Goal: Information Seeking & Learning: Learn about a topic

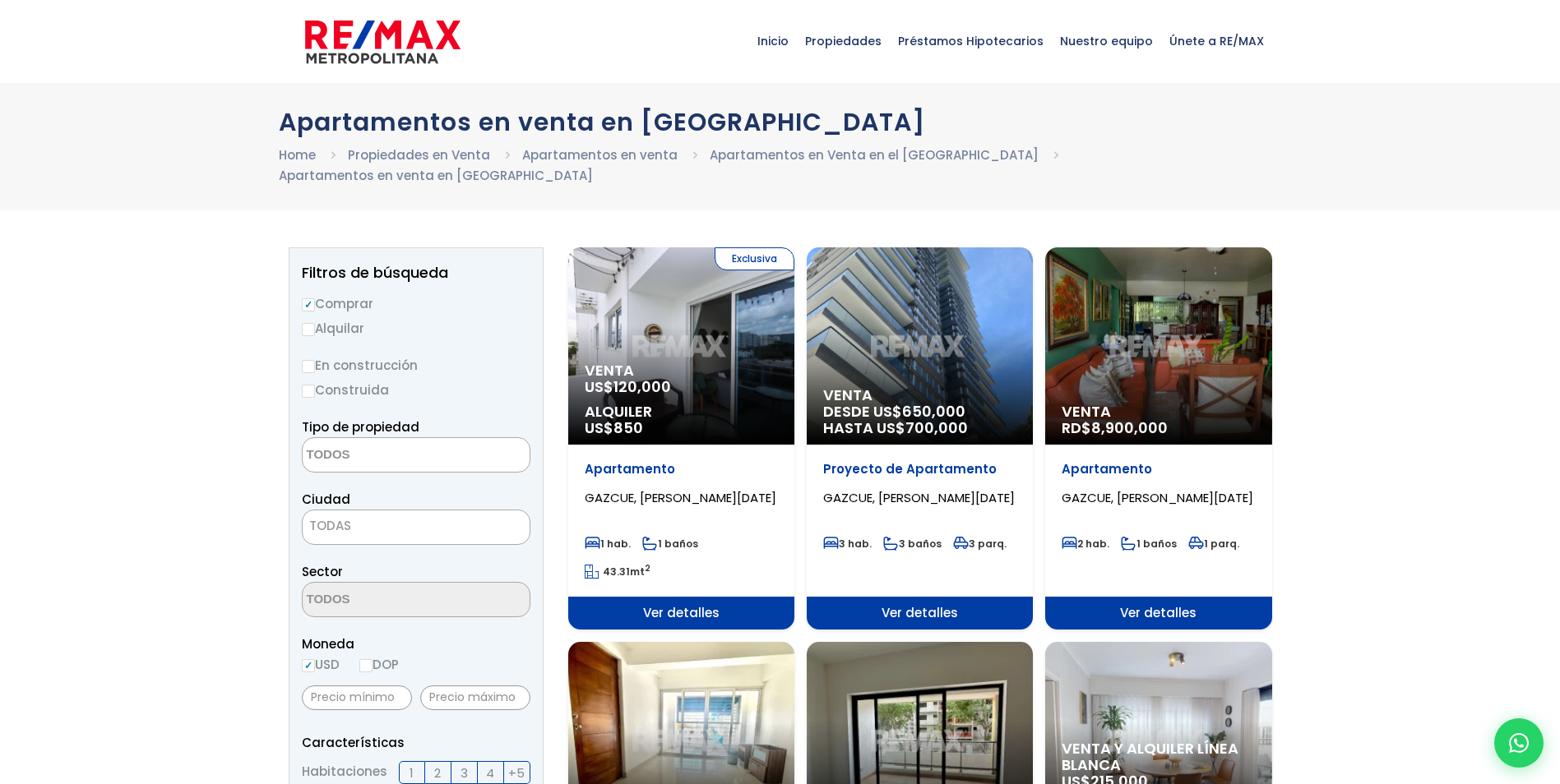
select select
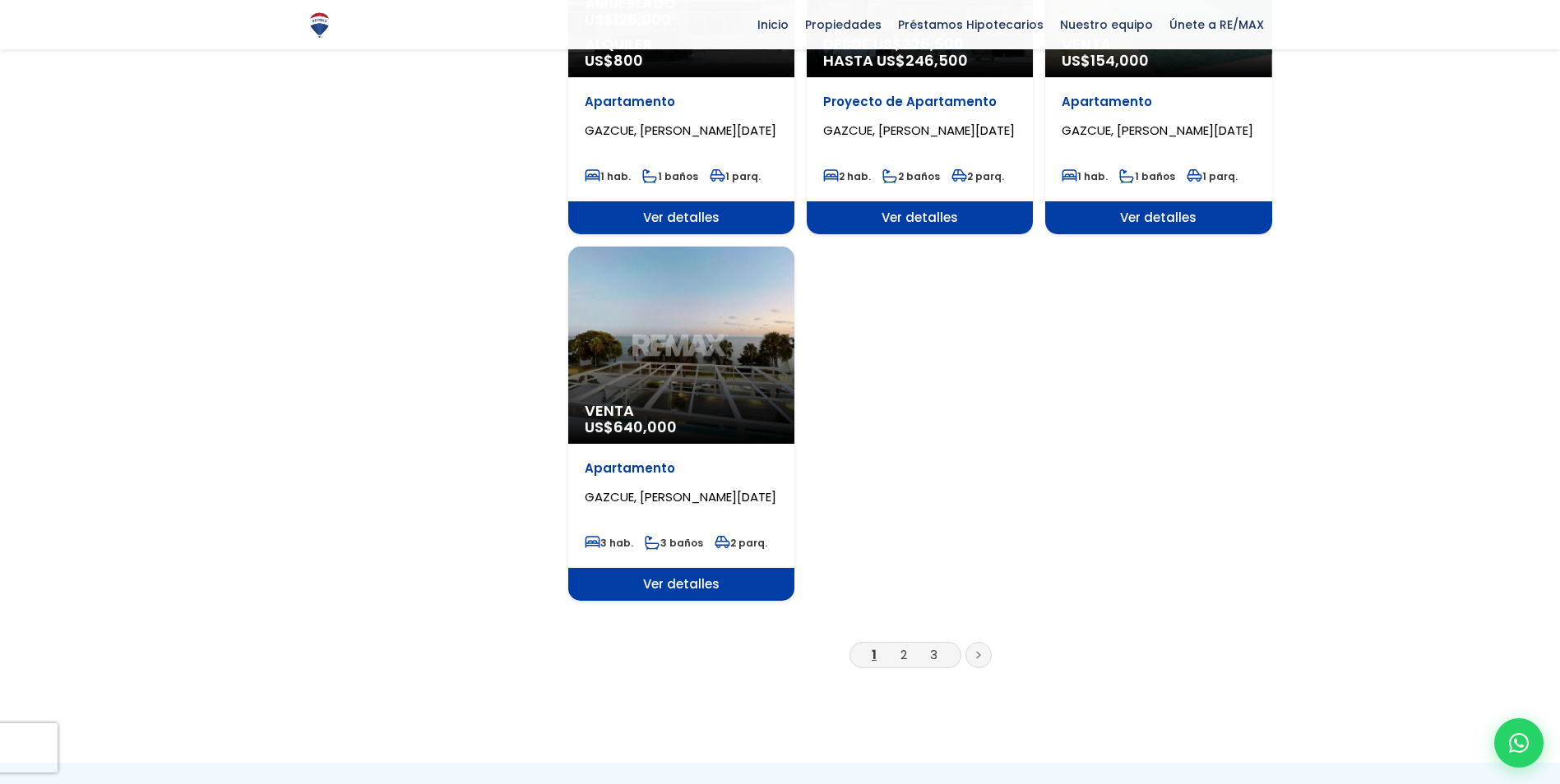
scroll to position [1972, 0]
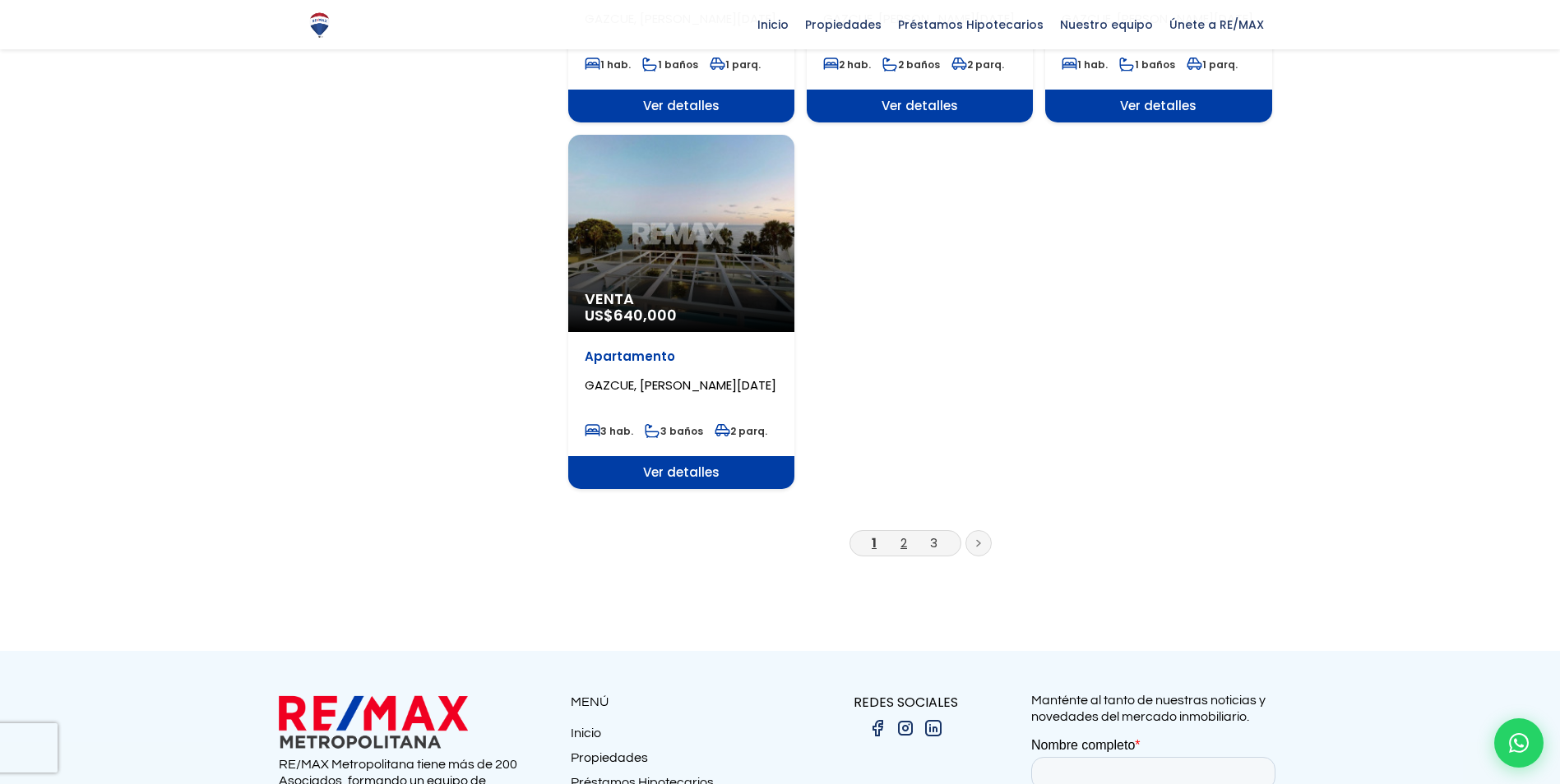
click at [907, 534] on link "2" at bounding box center [903, 543] width 7 height 18
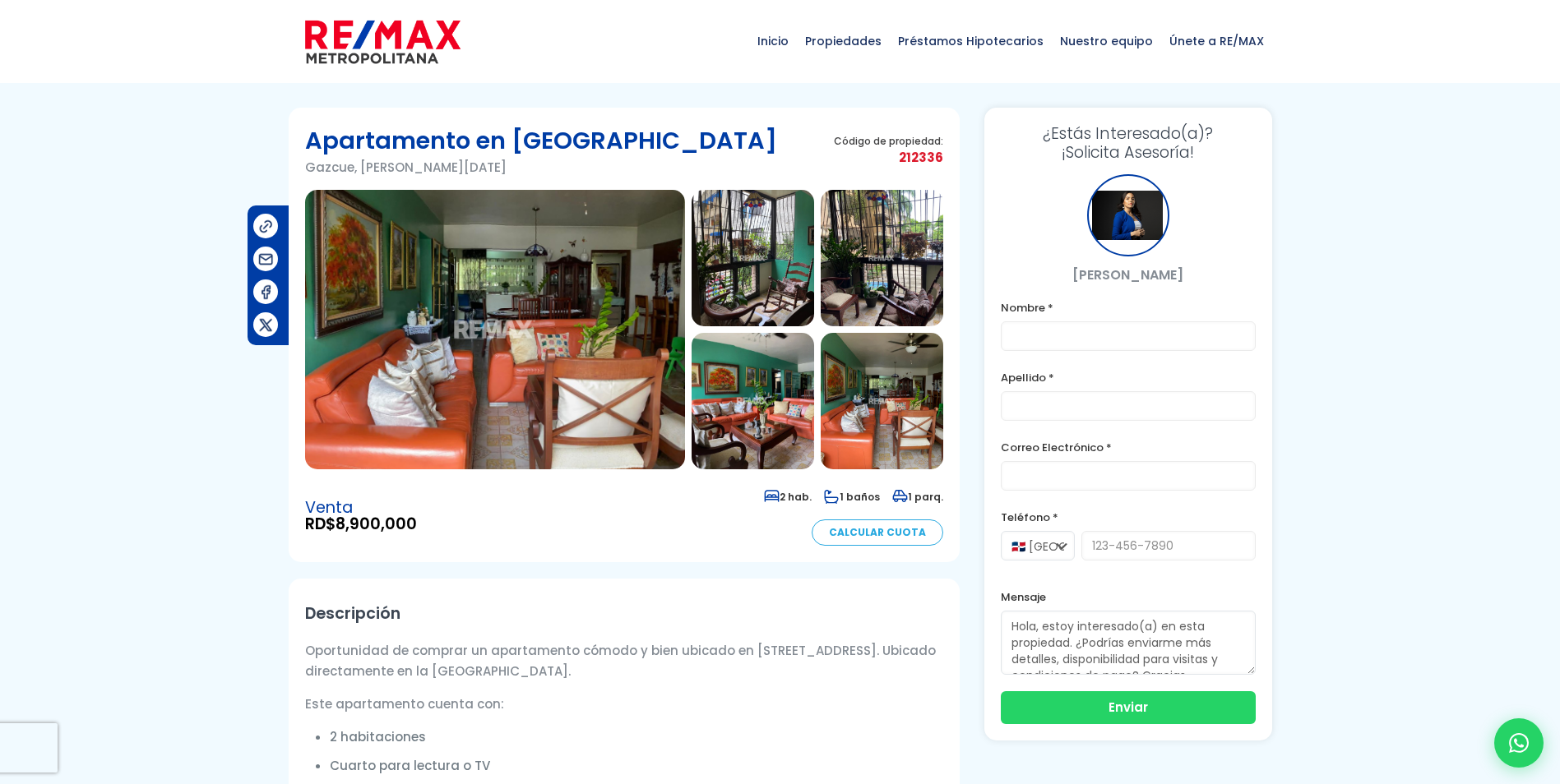
click at [574, 266] on img at bounding box center [494, 329] width 380 height 279
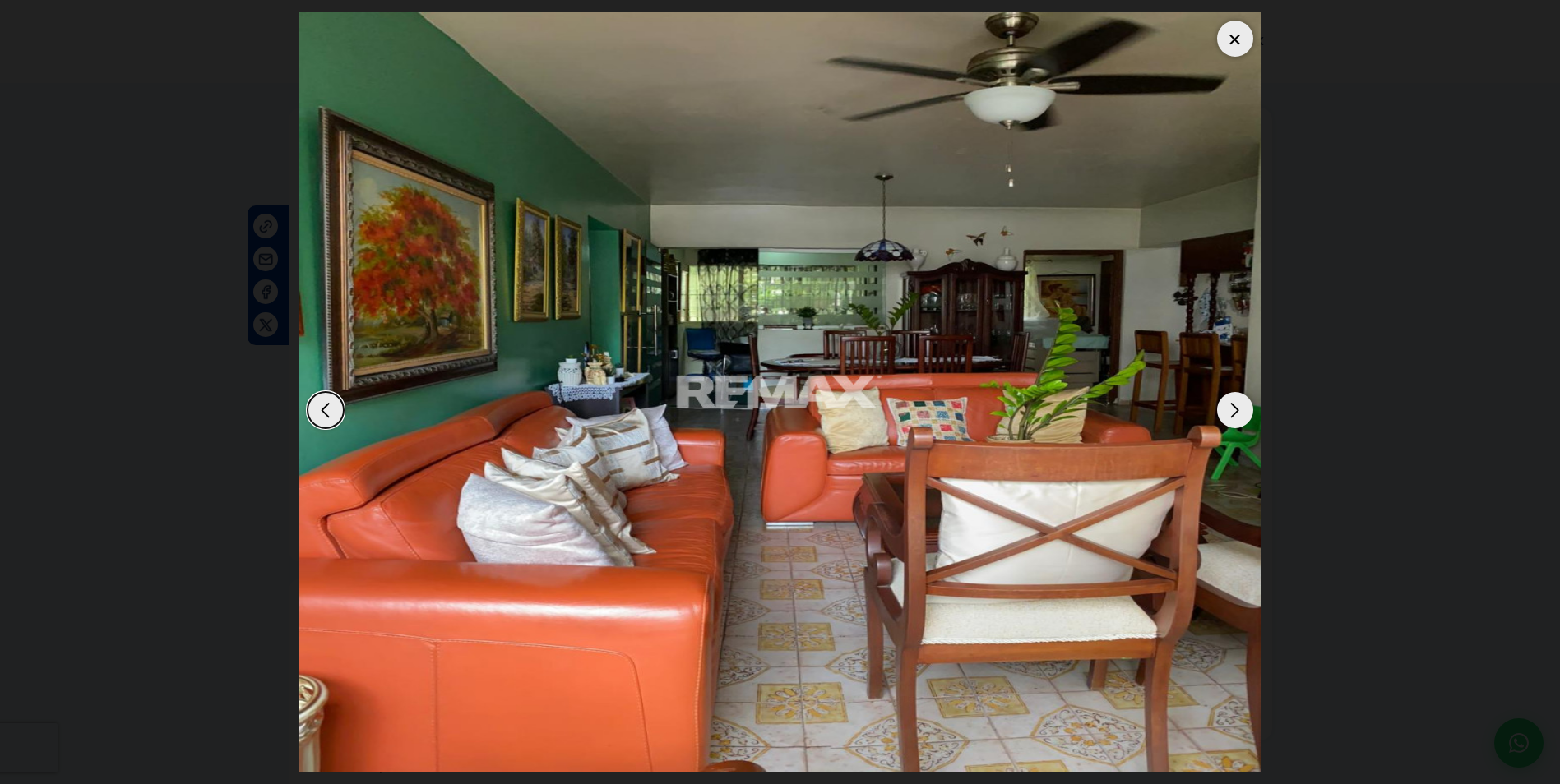
click at [1237, 413] on div "Next slide" at bounding box center [1234, 410] width 36 height 36
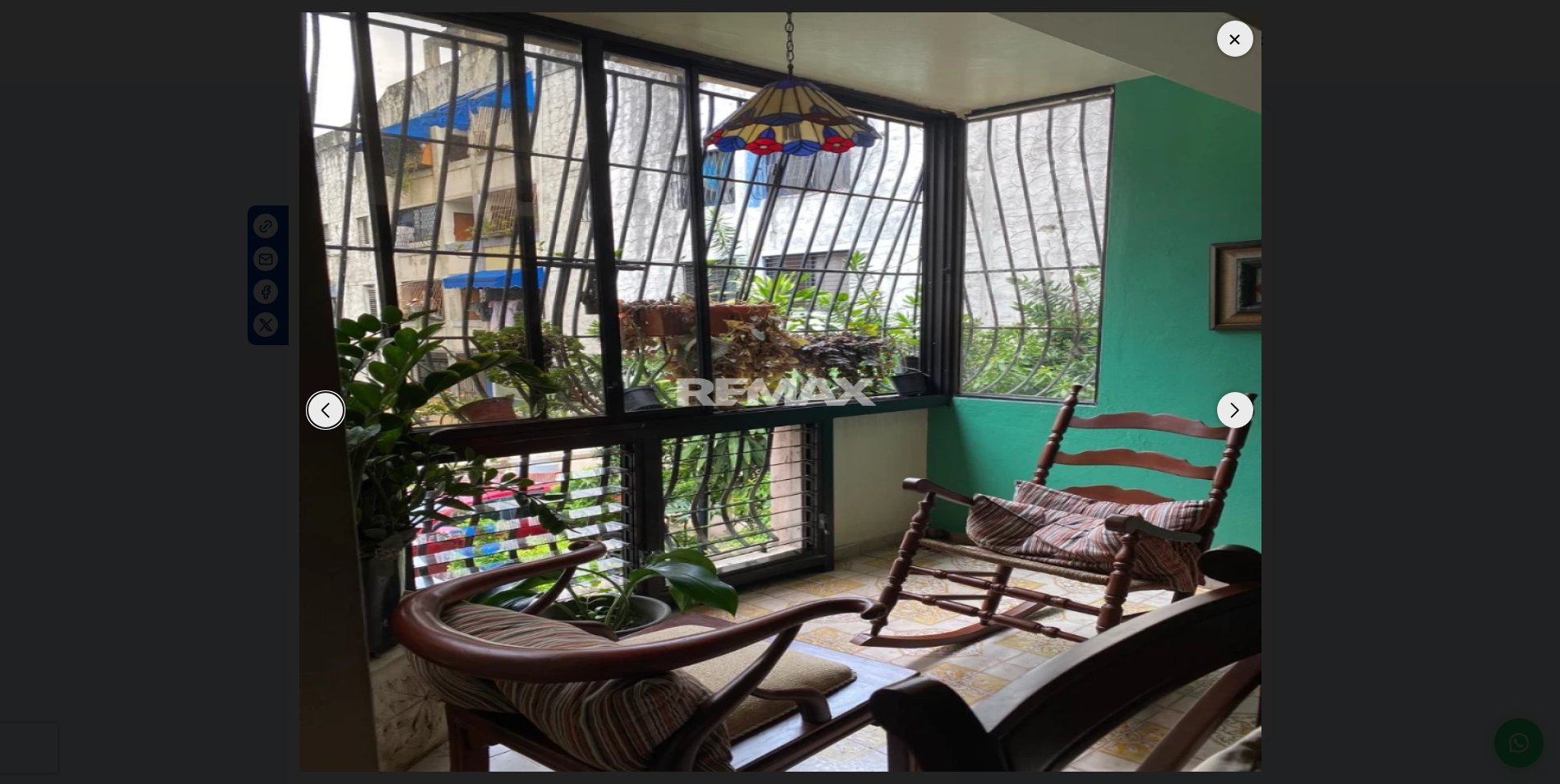
click at [1237, 412] on div "Next slide" at bounding box center [1234, 410] width 36 height 36
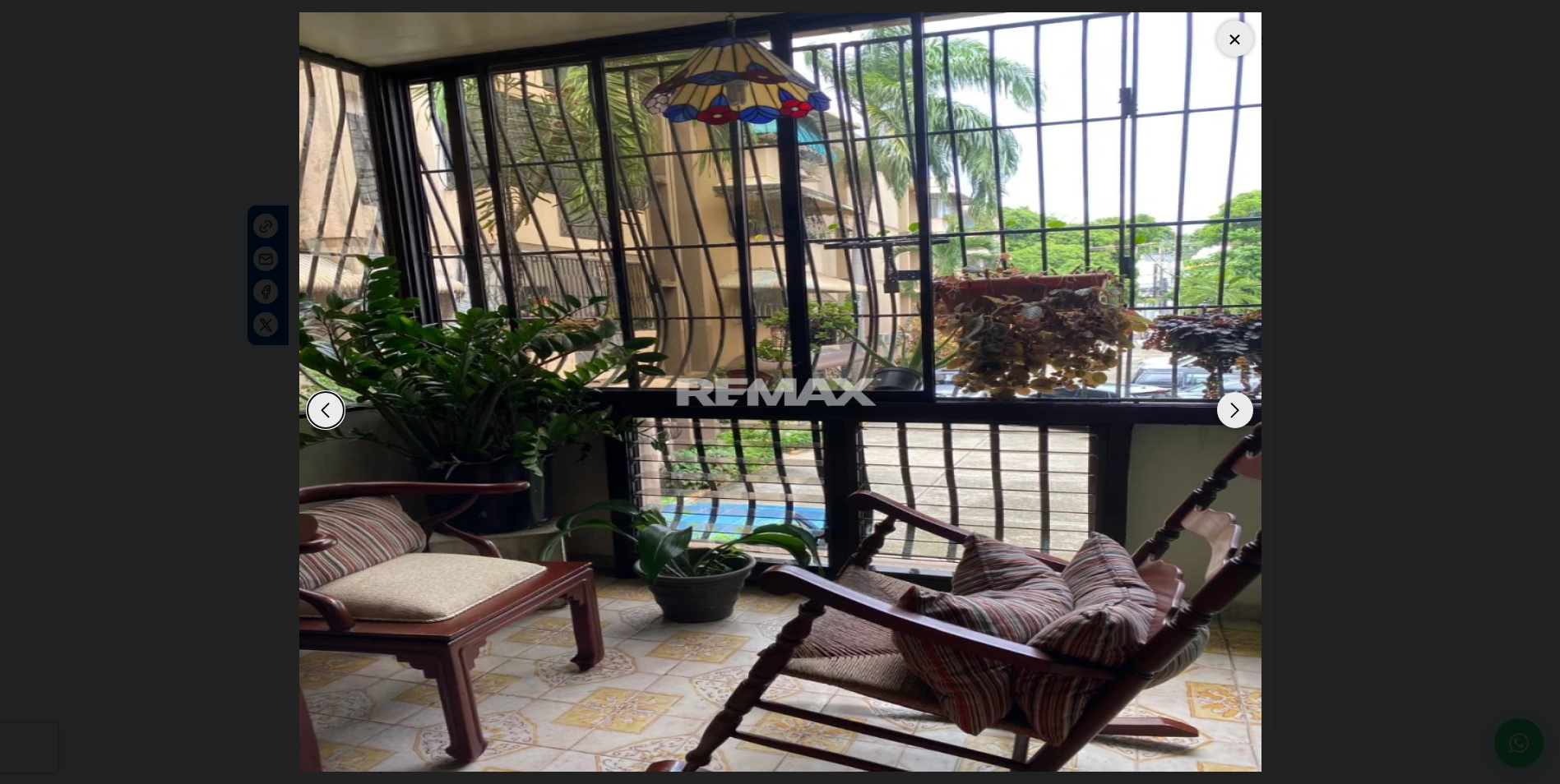
click at [1237, 412] on div "Next slide" at bounding box center [1234, 410] width 36 height 36
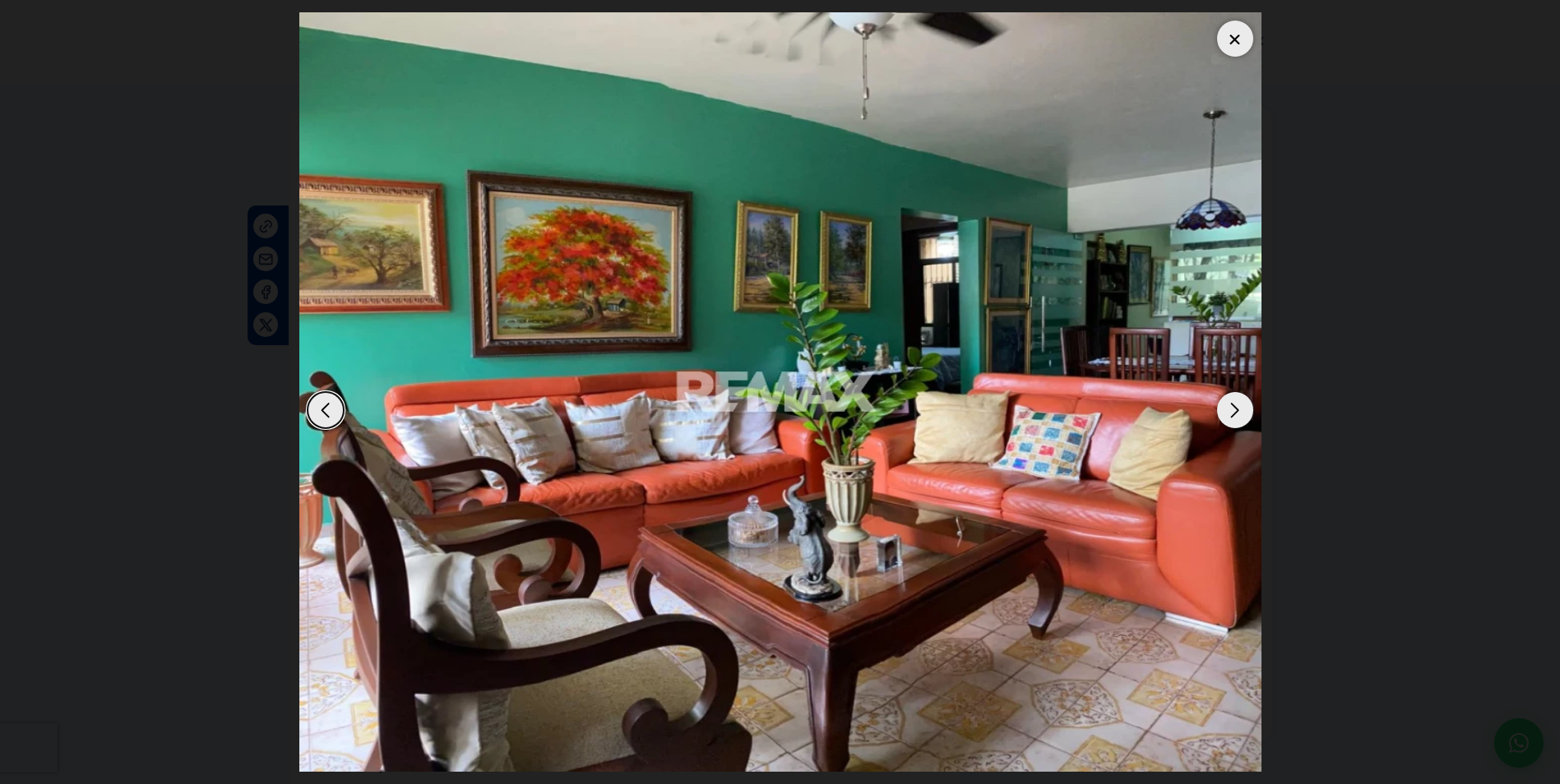
click at [1237, 412] on div "Next slide" at bounding box center [1234, 410] width 36 height 36
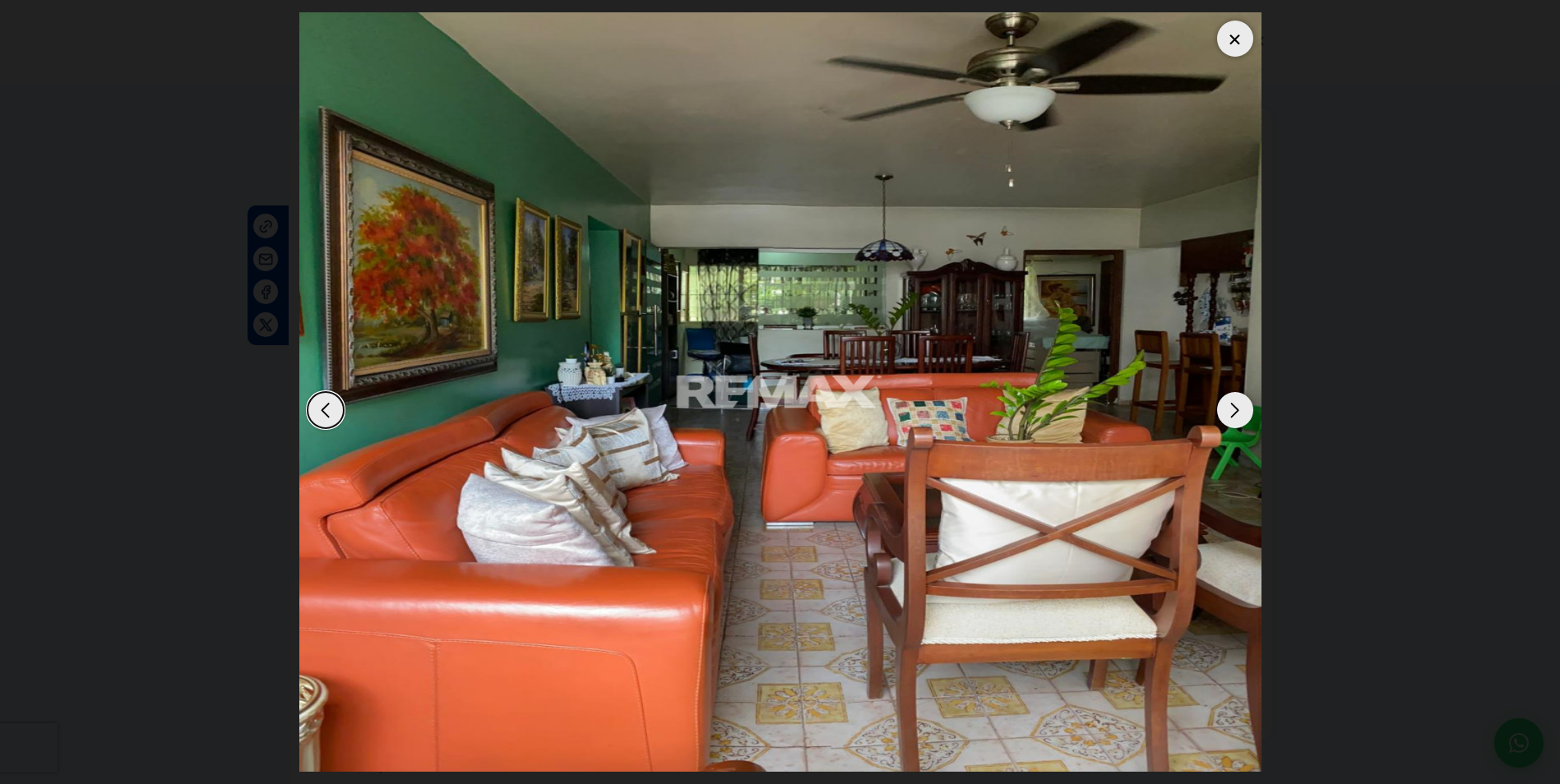
click at [1237, 412] on div "Next slide" at bounding box center [1234, 410] width 36 height 36
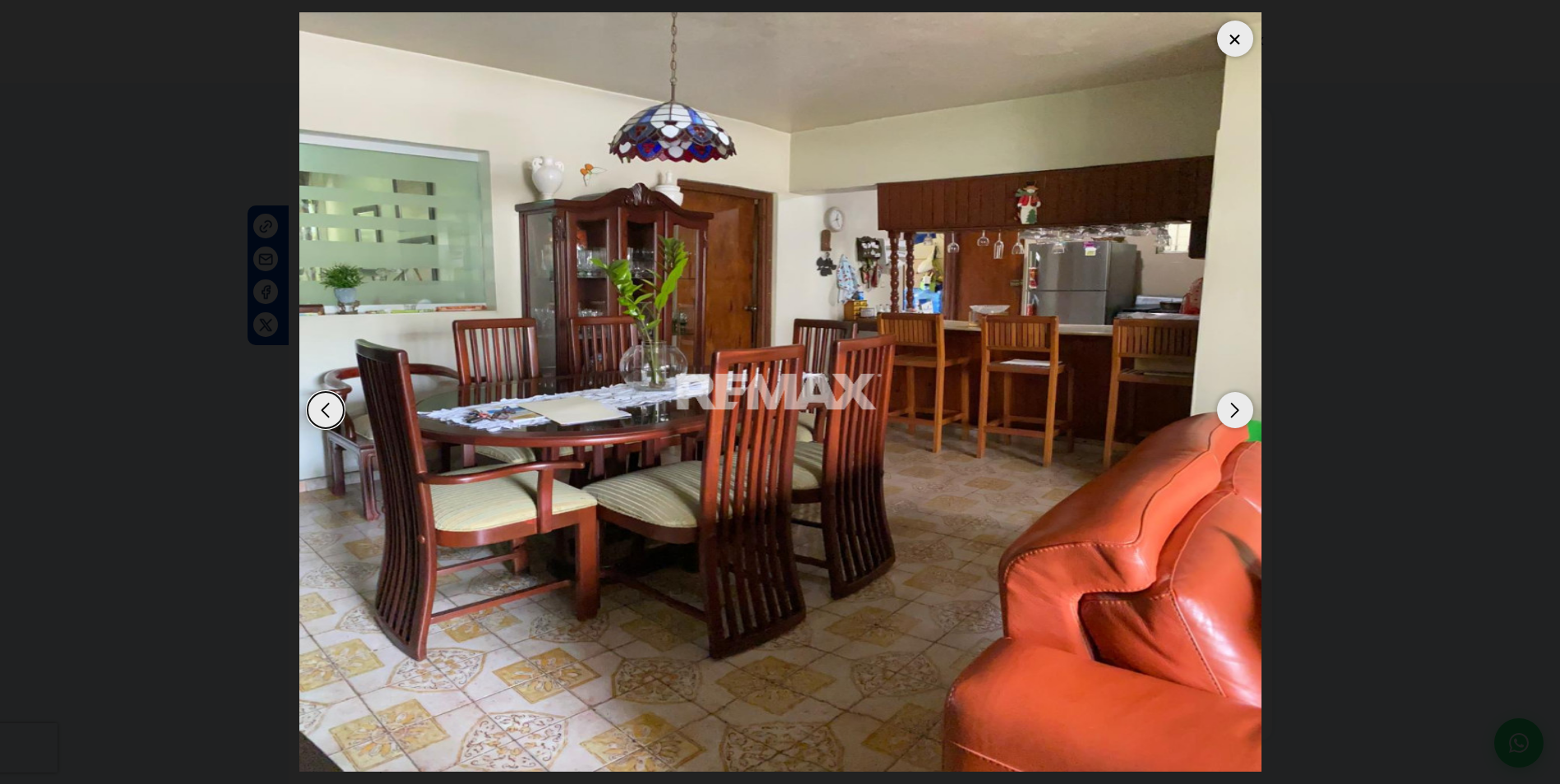
click at [1237, 412] on div "Next slide" at bounding box center [1234, 410] width 36 height 36
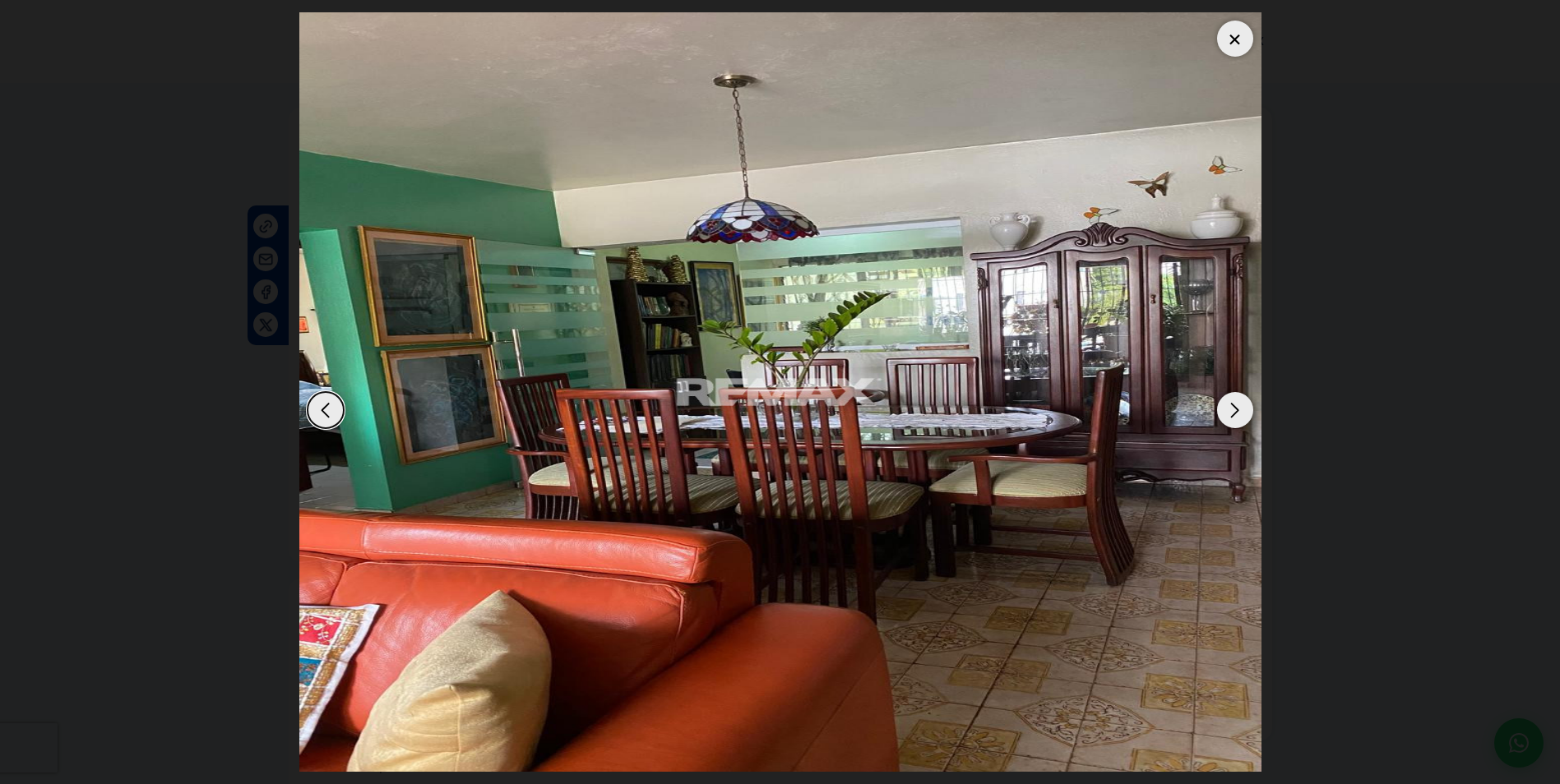
click at [1237, 412] on div "Next slide" at bounding box center [1234, 410] width 36 height 36
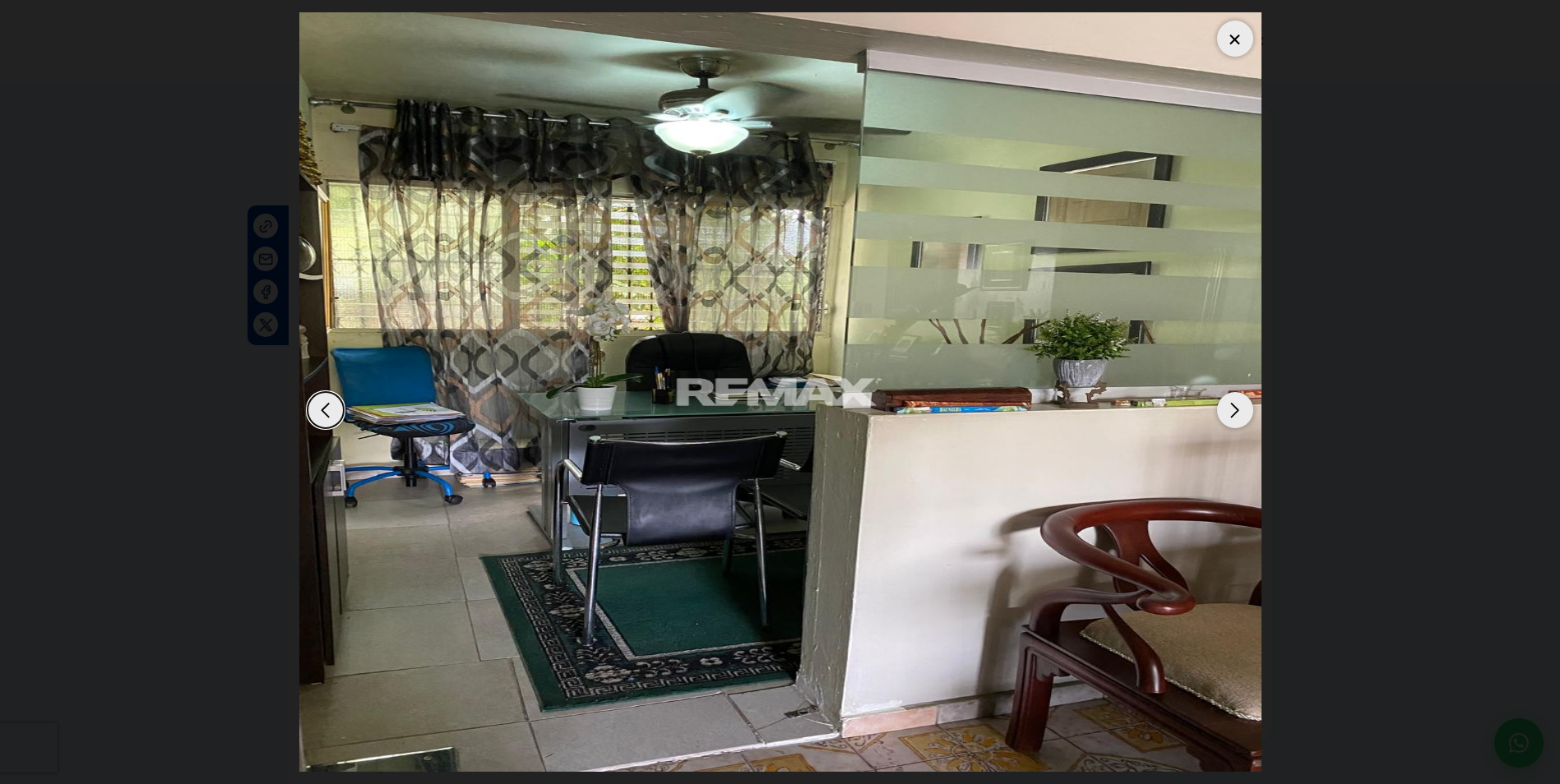
click at [1237, 412] on div "Next slide" at bounding box center [1234, 410] width 36 height 36
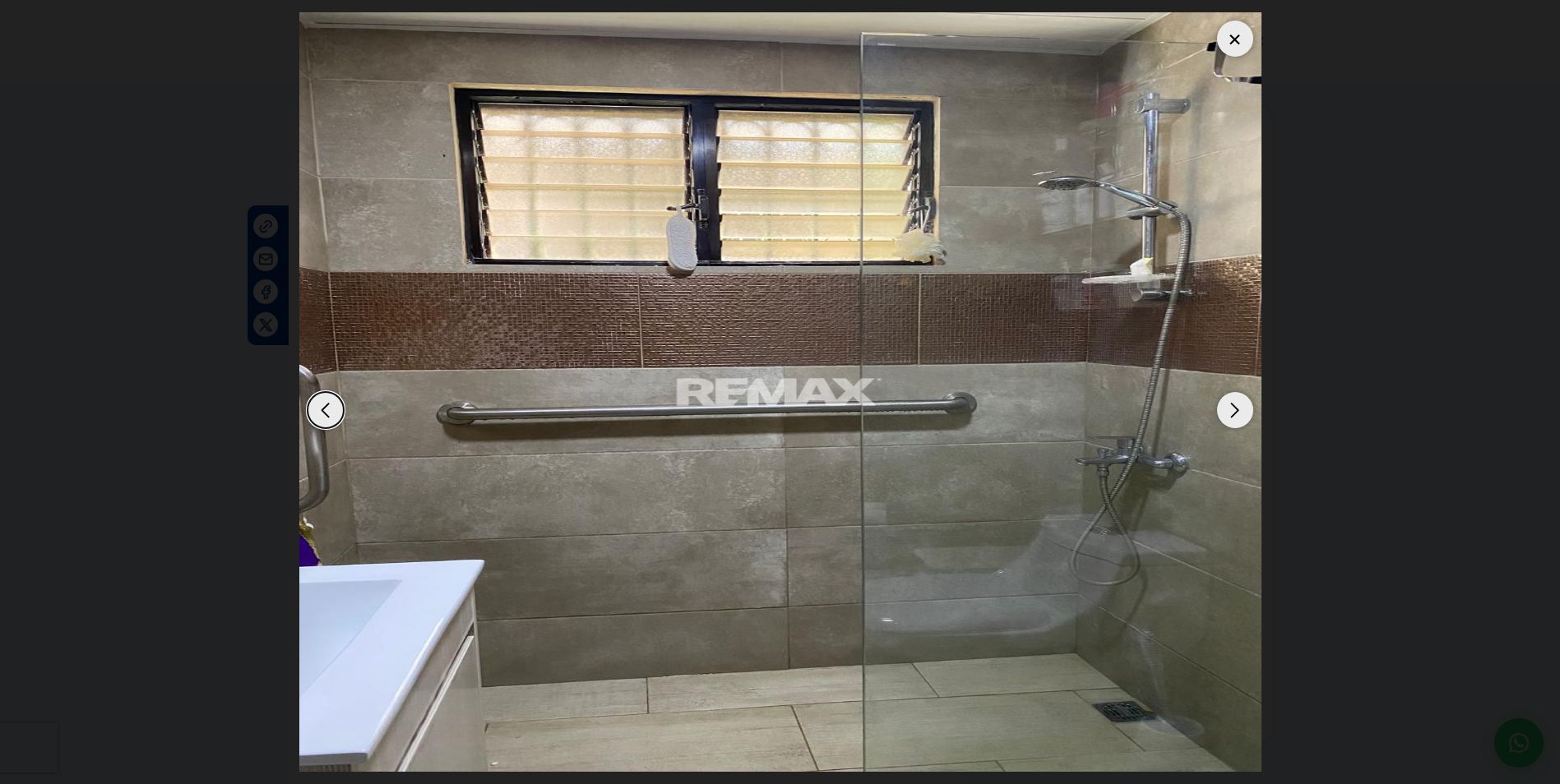
click at [1237, 412] on div "Next slide" at bounding box center [1234, 410] width 36 height 36
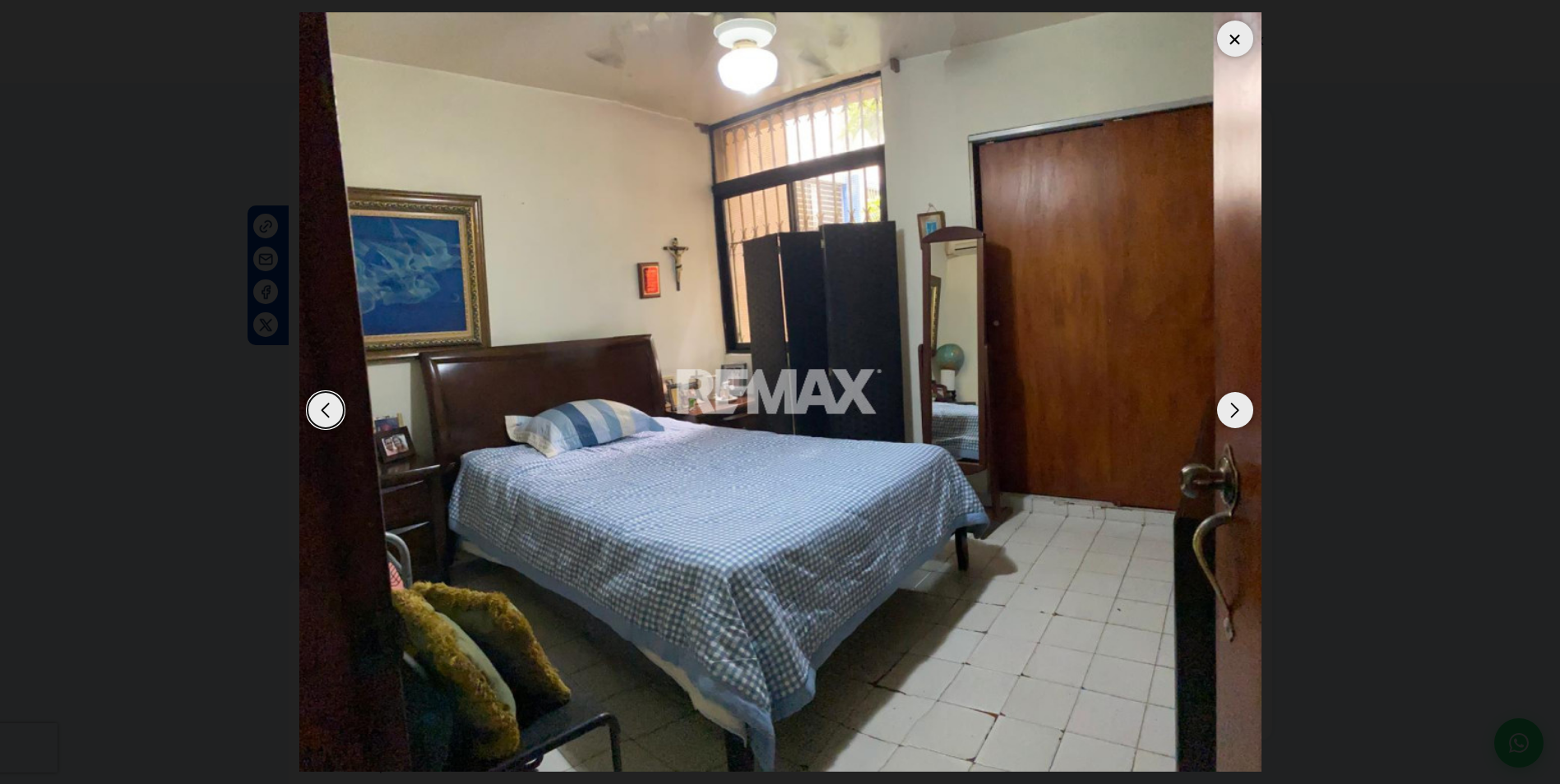
click at [1237, 412] on div "Next slide" at bounding box center [1234, 410] width 36 height 36
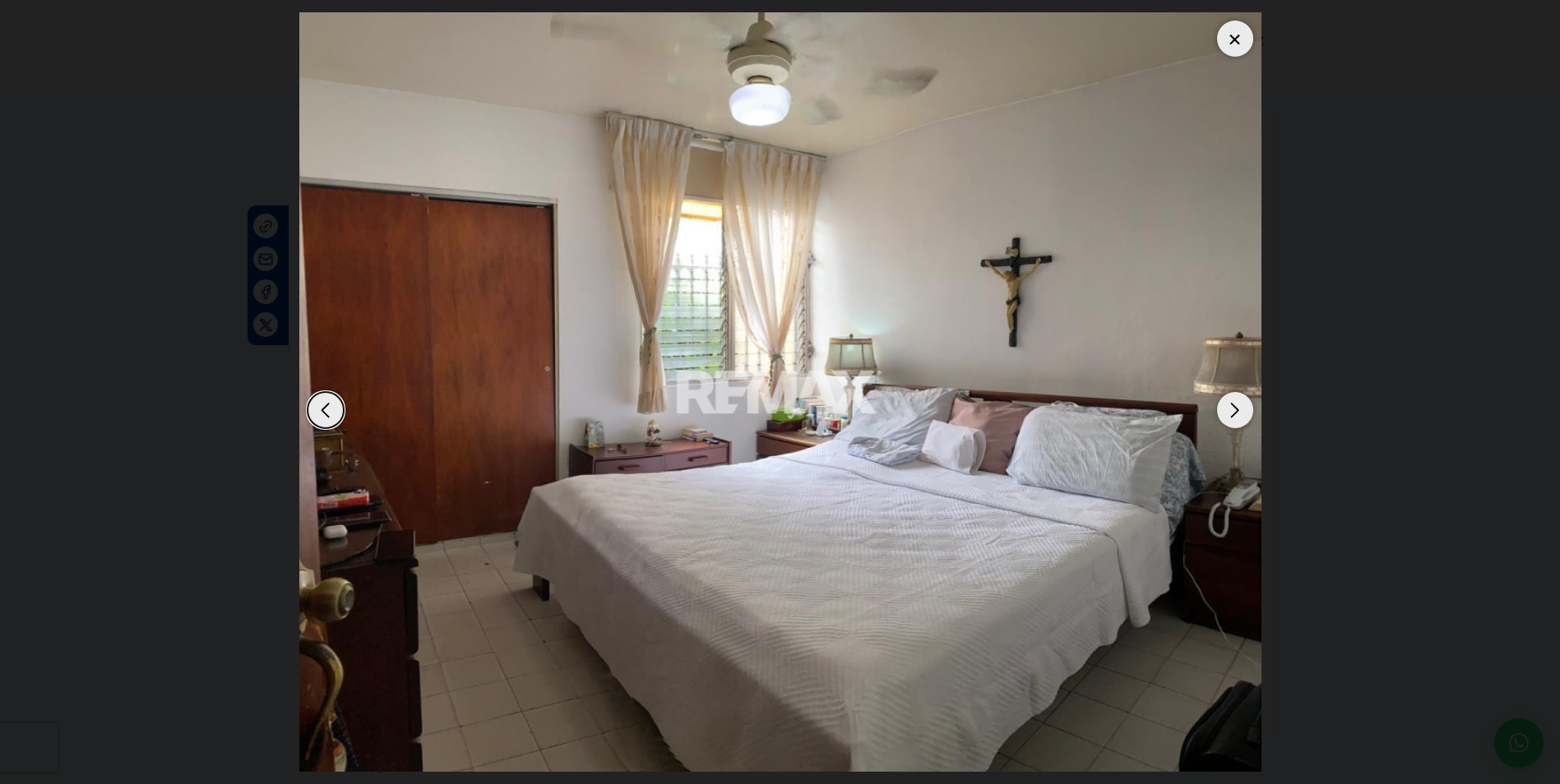
click at [1237, 412] on div "Next slide" at bounding box center [1234, 410] width 36 height 36
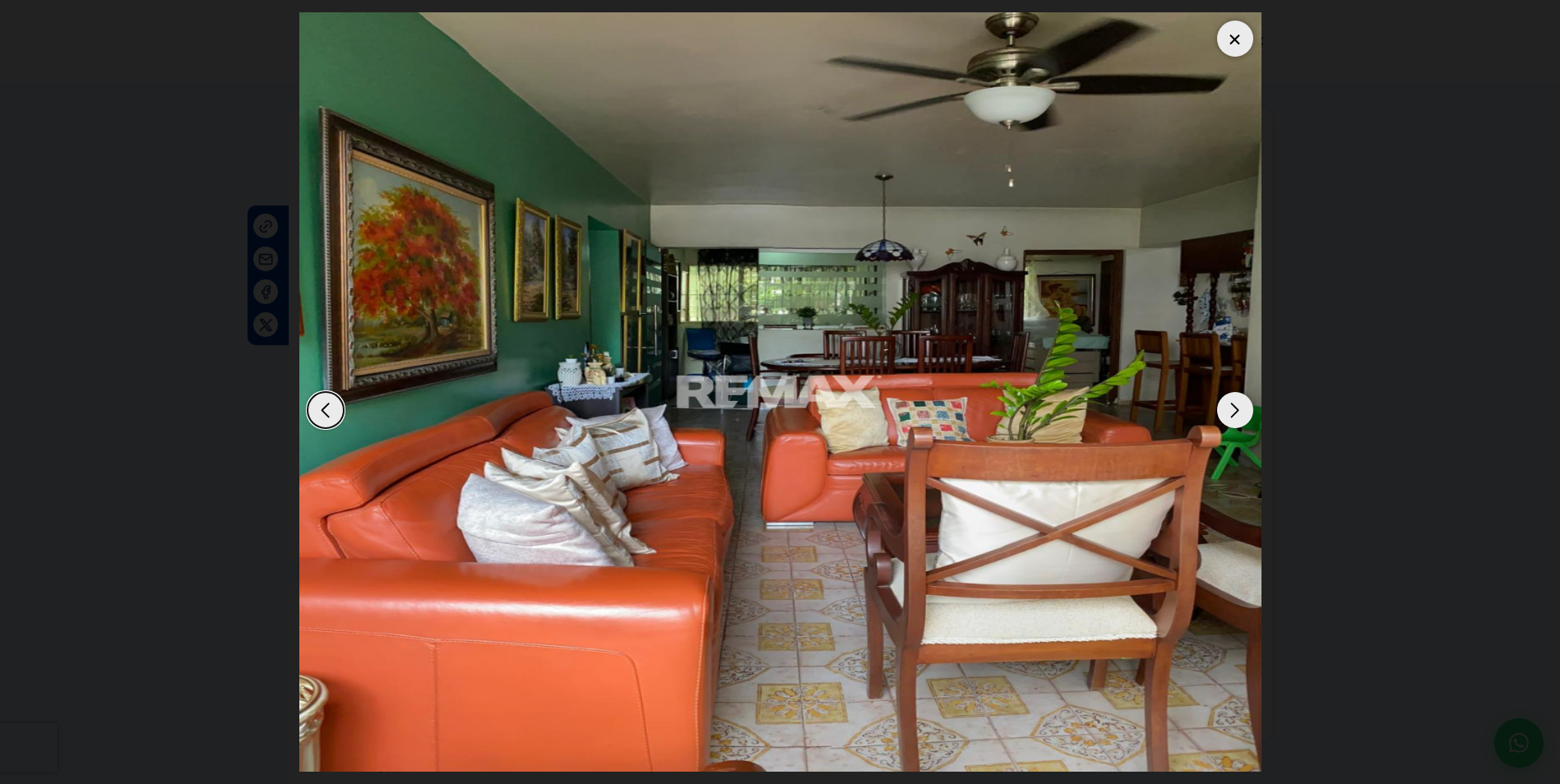
click at [1237, 412] on div "Next slide" at bounding box center [1234, 410] width 36 height 36
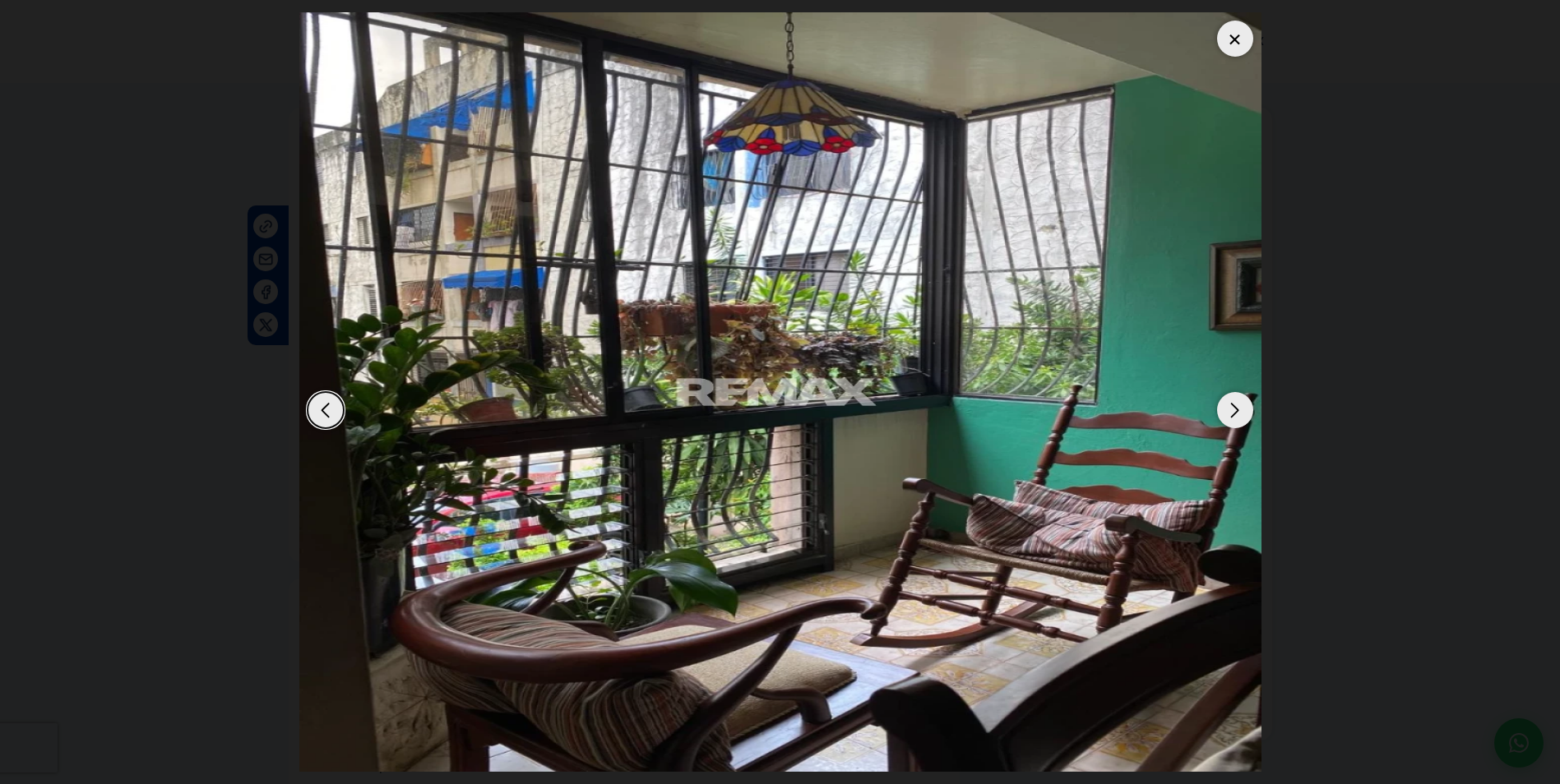
click at [1237, 412] on div "Next slide" at bounding box center [1234, 410] width 36 height 36
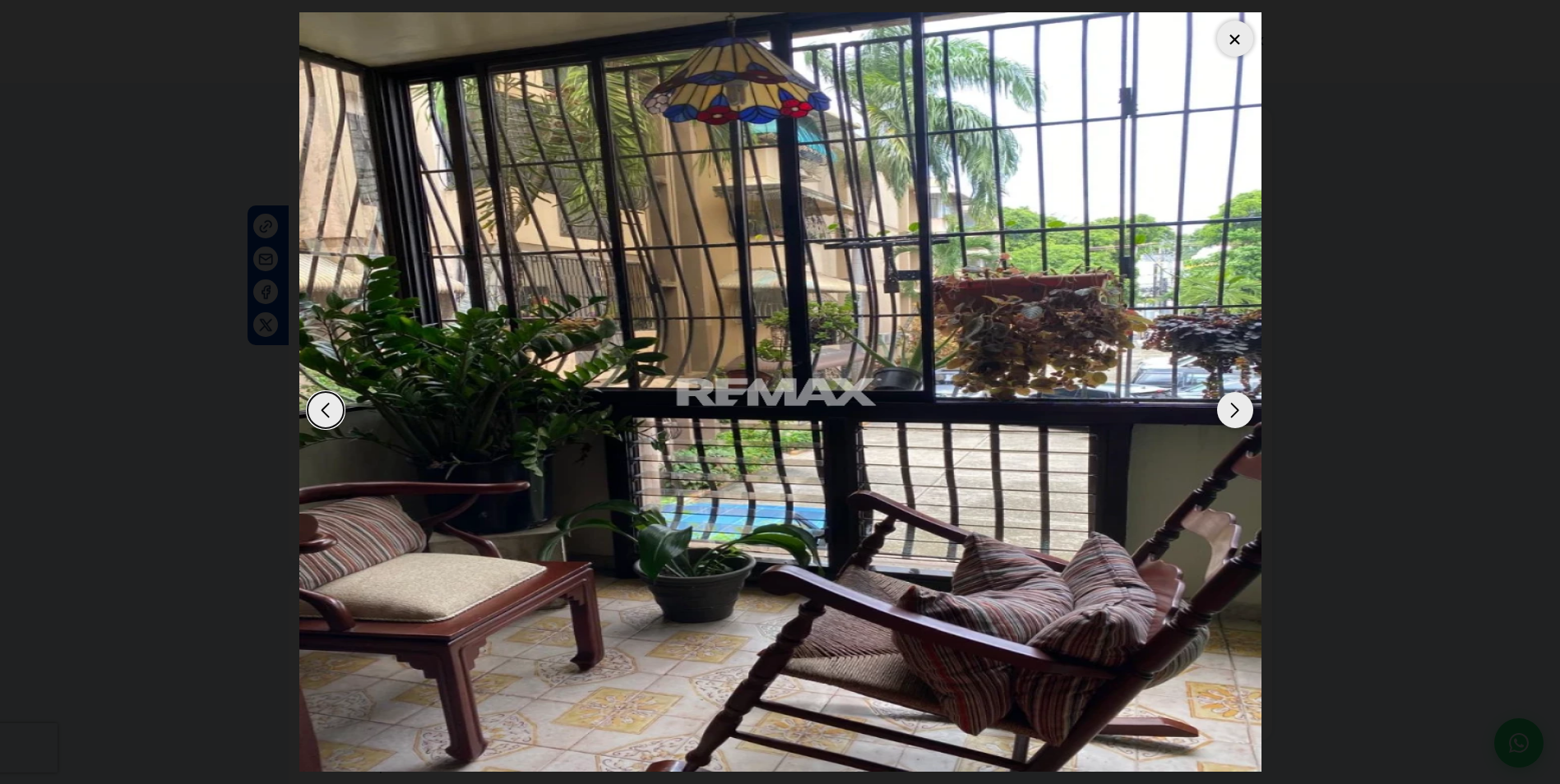
click at [1241, 43] on div at bounding box center [1234, 38] width 36 height 36
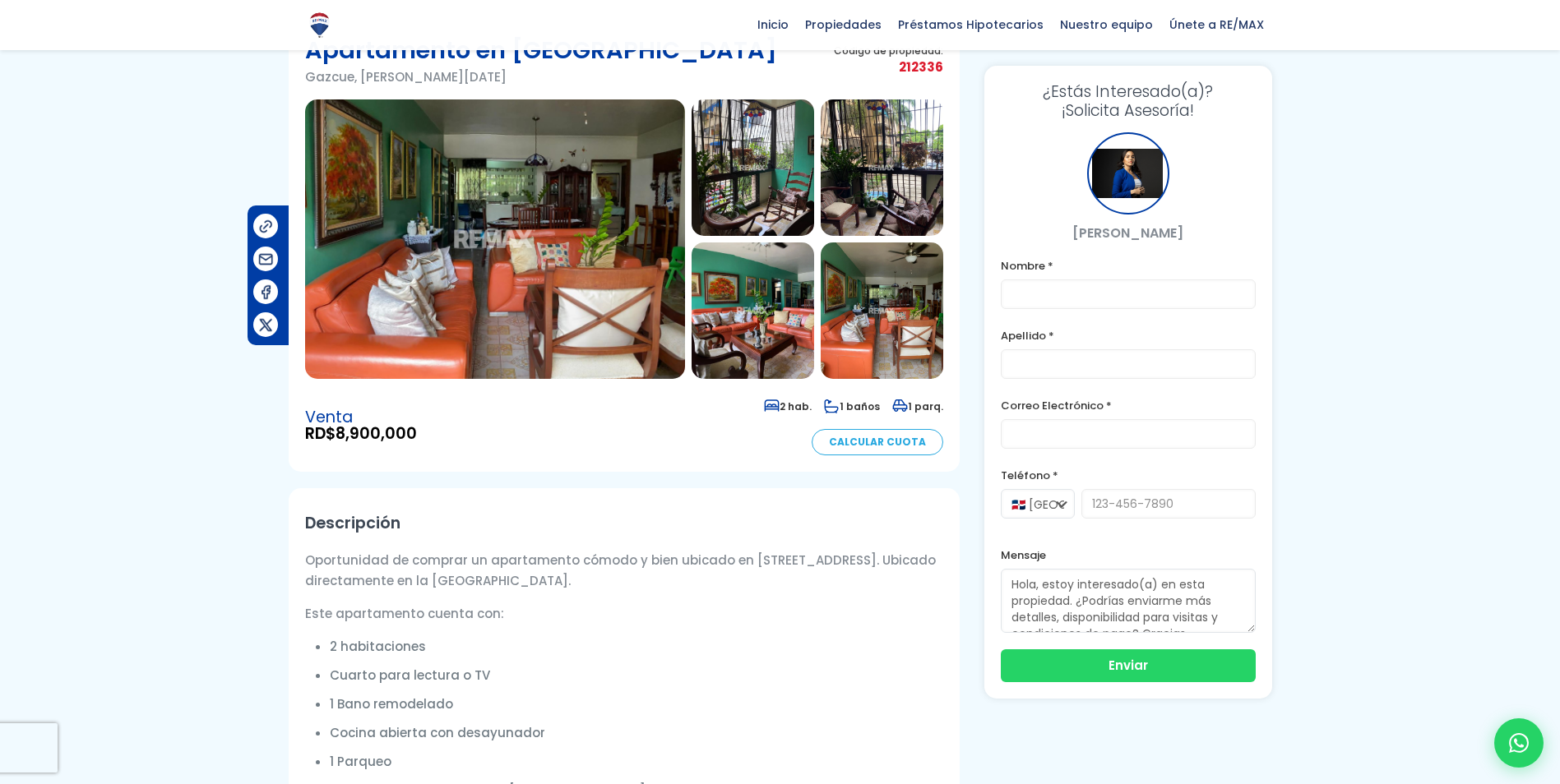
scroll to position [82, 0]
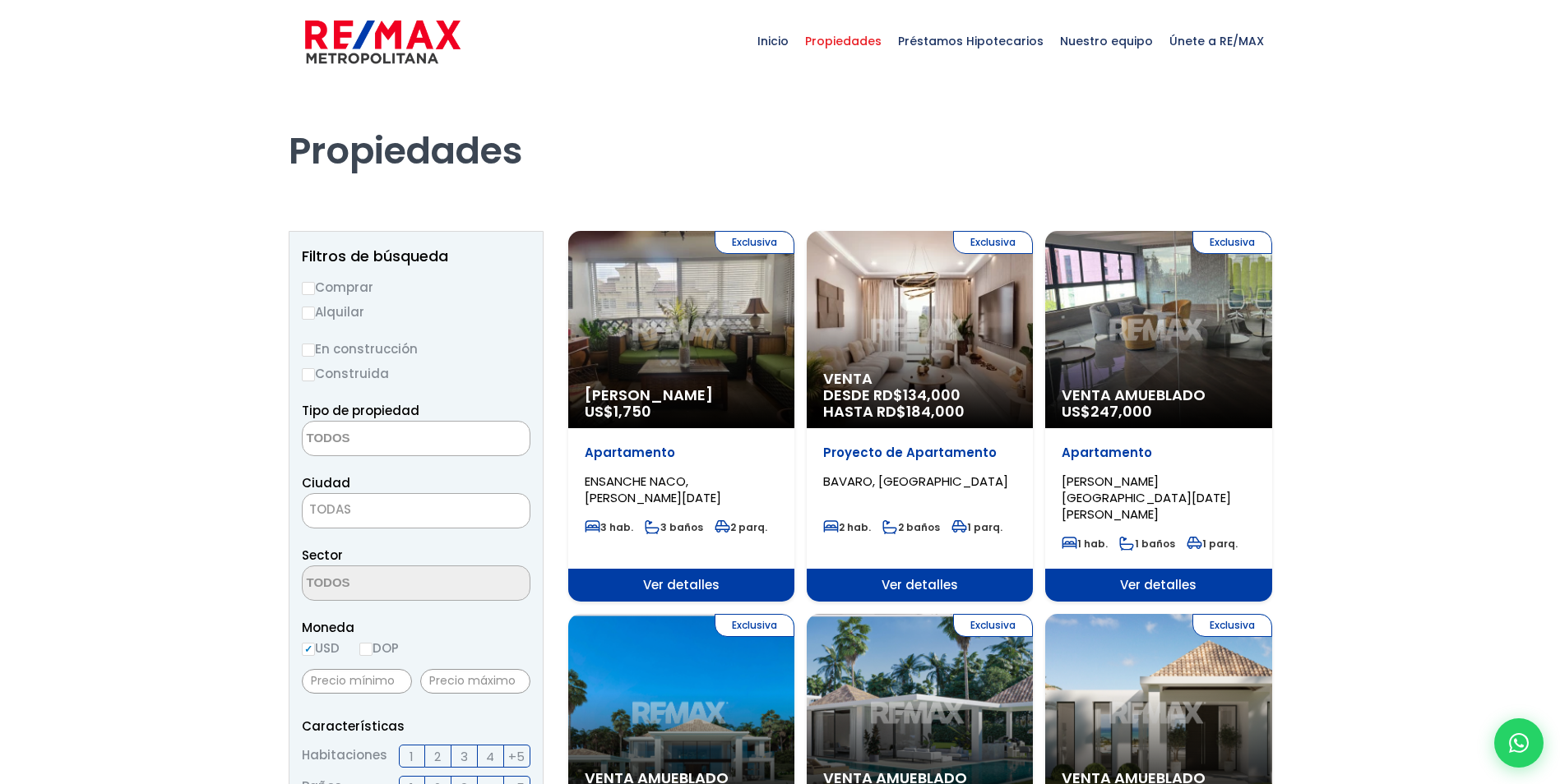
select select
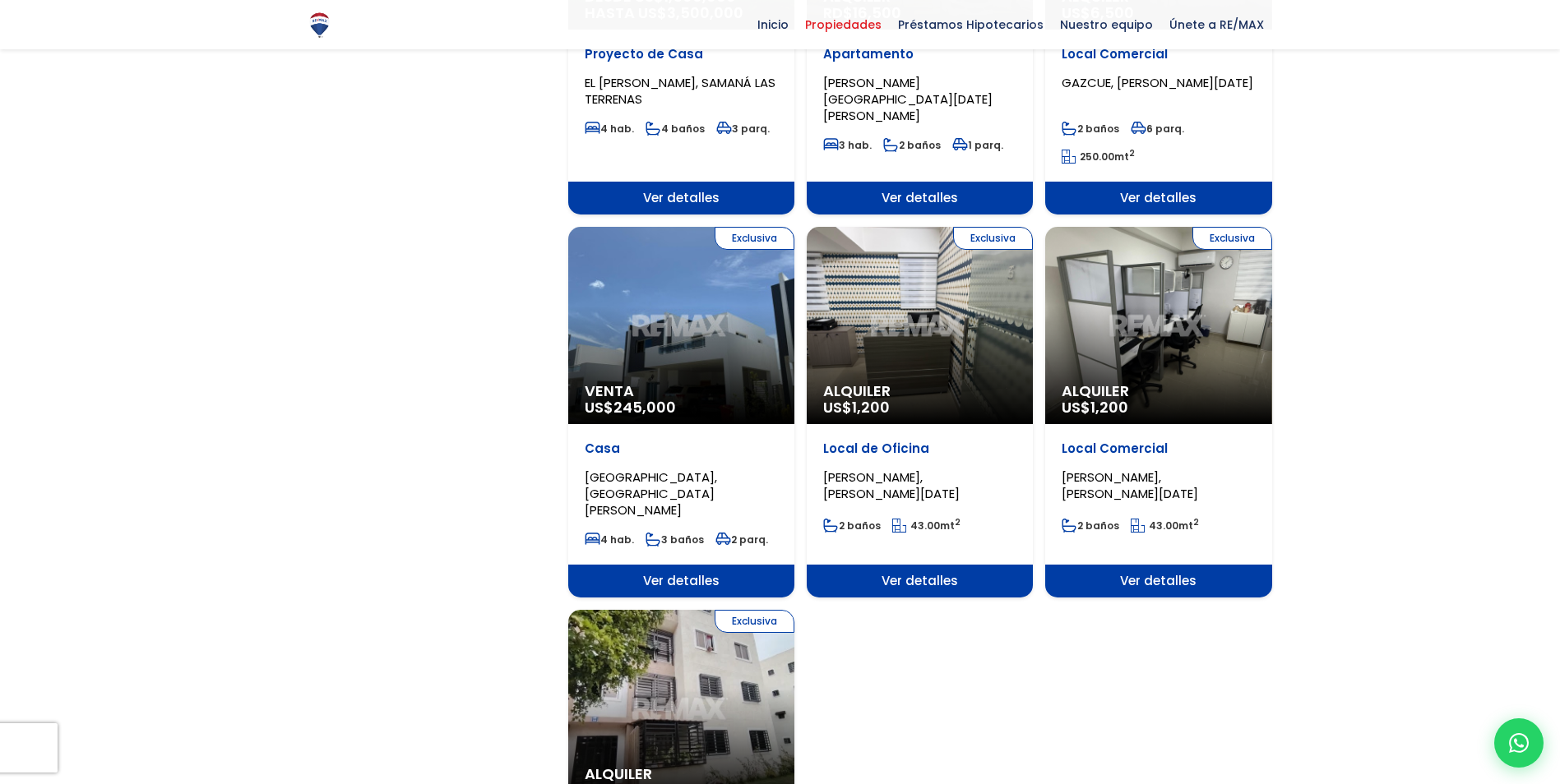
scroll to position [1726, 0]
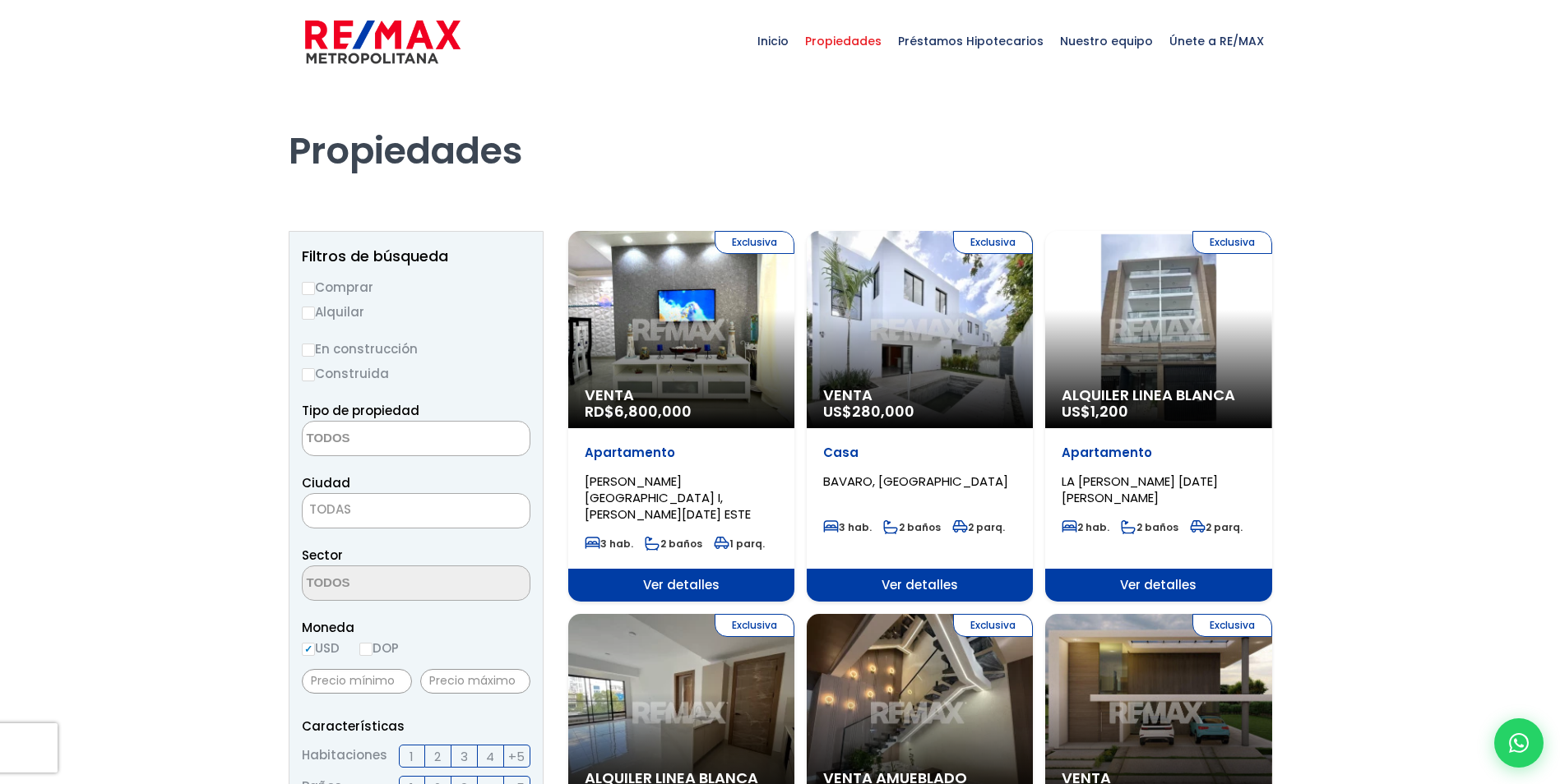
select select
click at [308, 292] on input "Comprar" at bounding box center [308, 289] width 14 height 14
radio input "true"
click at [375, 436] on textarea "Search" at bounding box center [382, 439] width 160 height 35
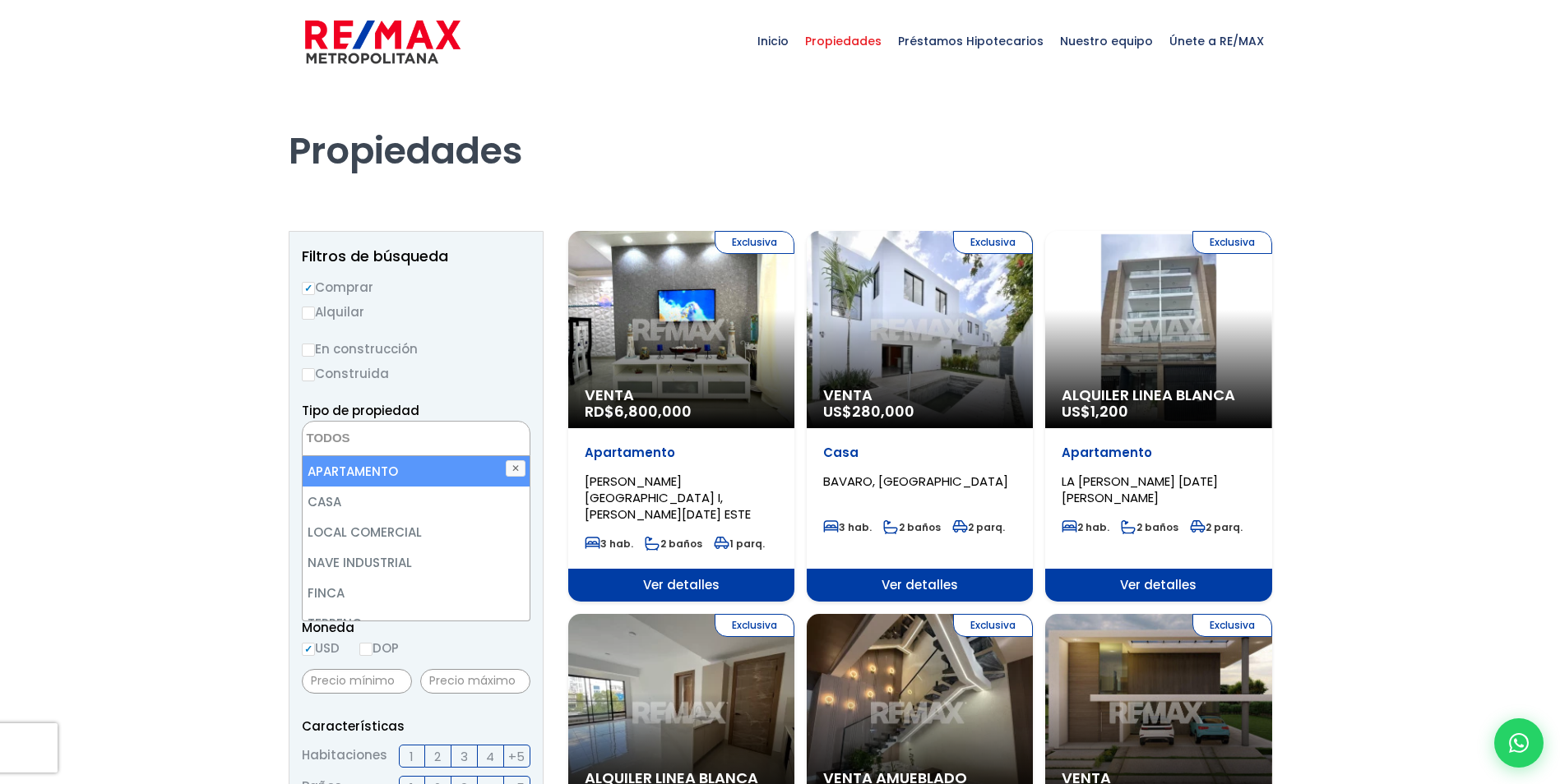
click at [367, 471] on li "APARTAMENTO" at bounding box center [416, 471] width 227 height 30
select select "apartment"
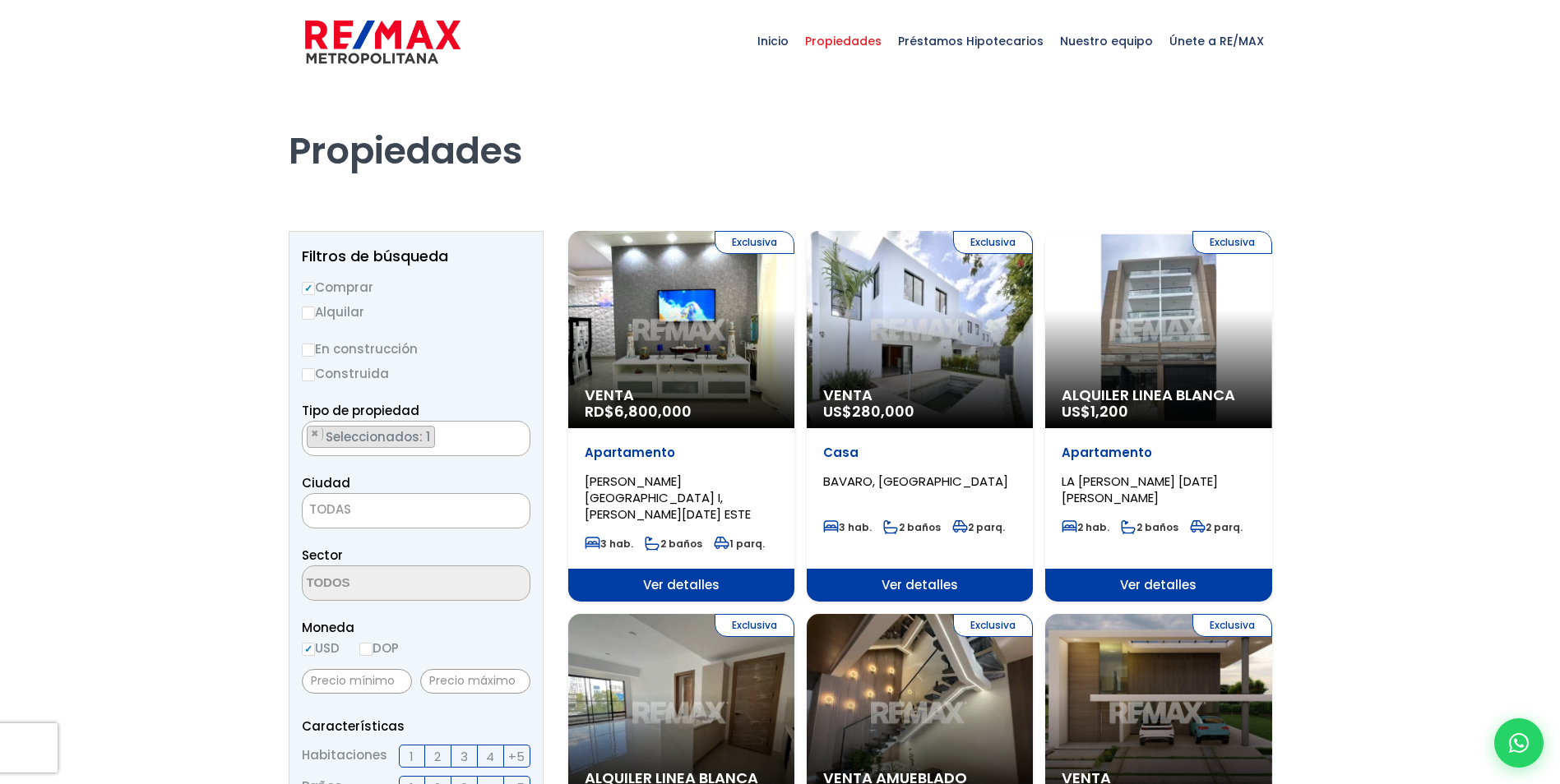
click at [344, 519] on span "TODAS" at bounding box center [416, 510] width 227 height 23
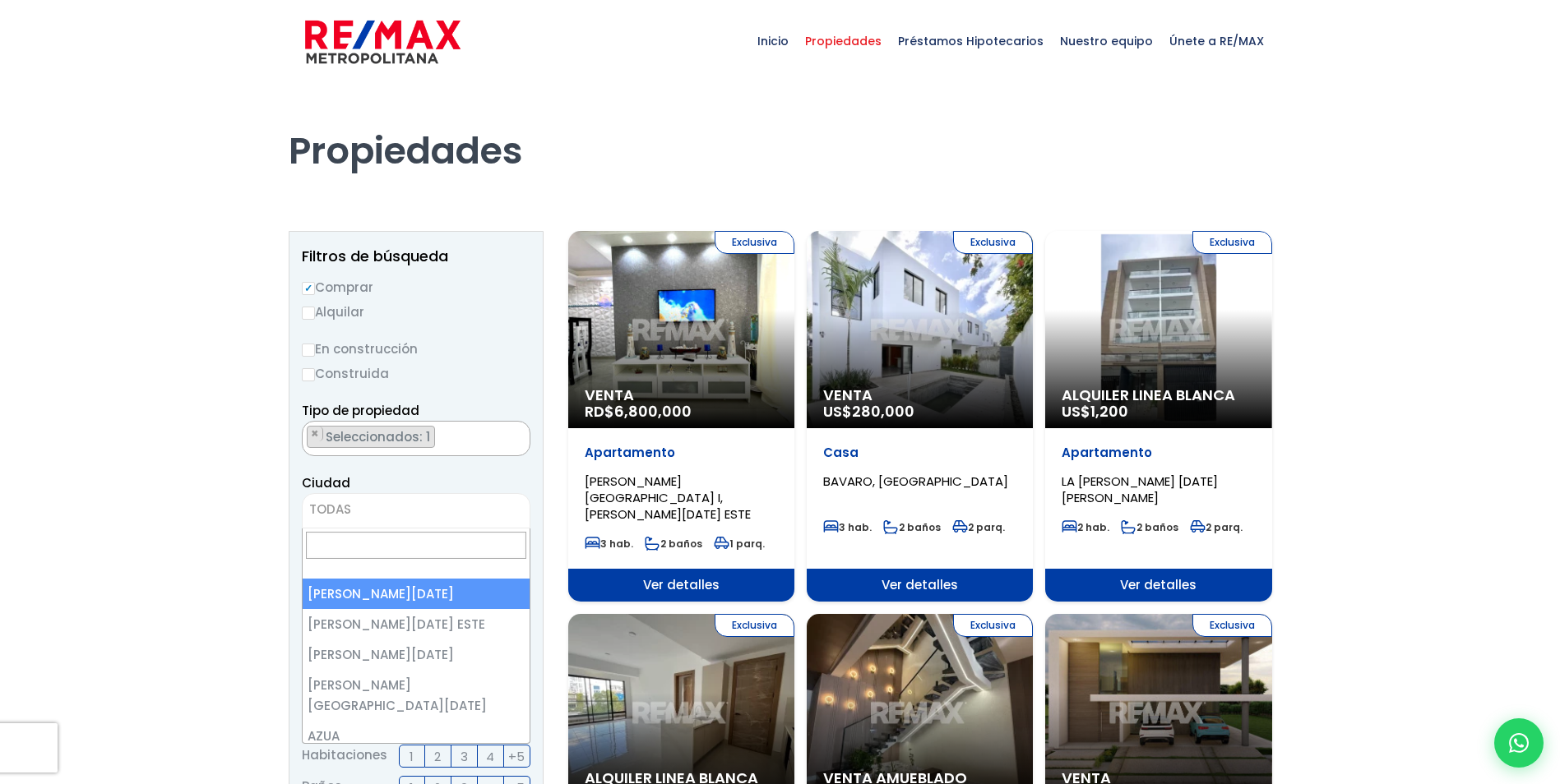
select select "1"
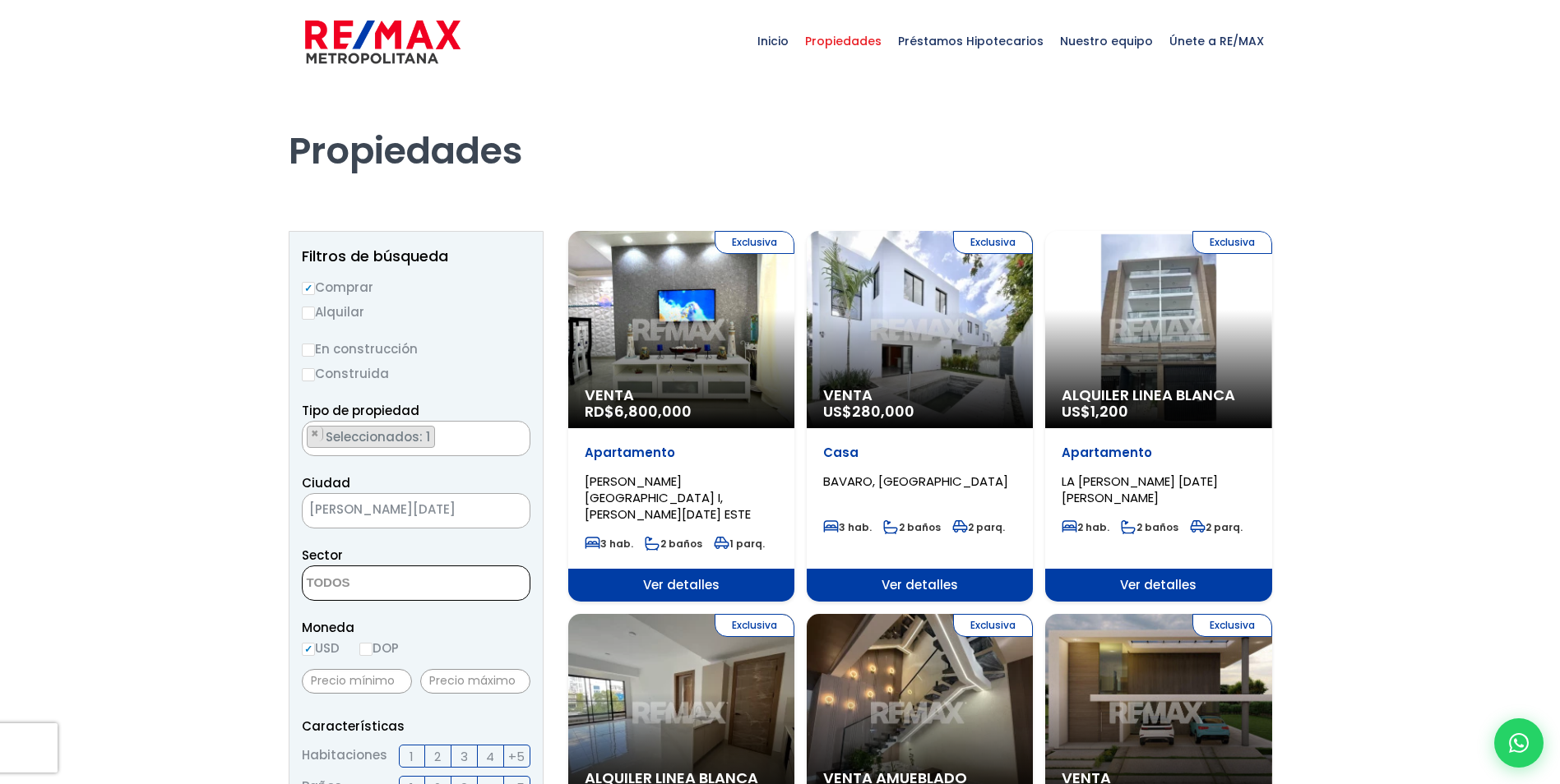
click at [371, 575] on textarea "Search" at bounding box center [382, 584] width 160 height 35
type textarea "gazcue"
select select "206"
type textarea "gazcue"
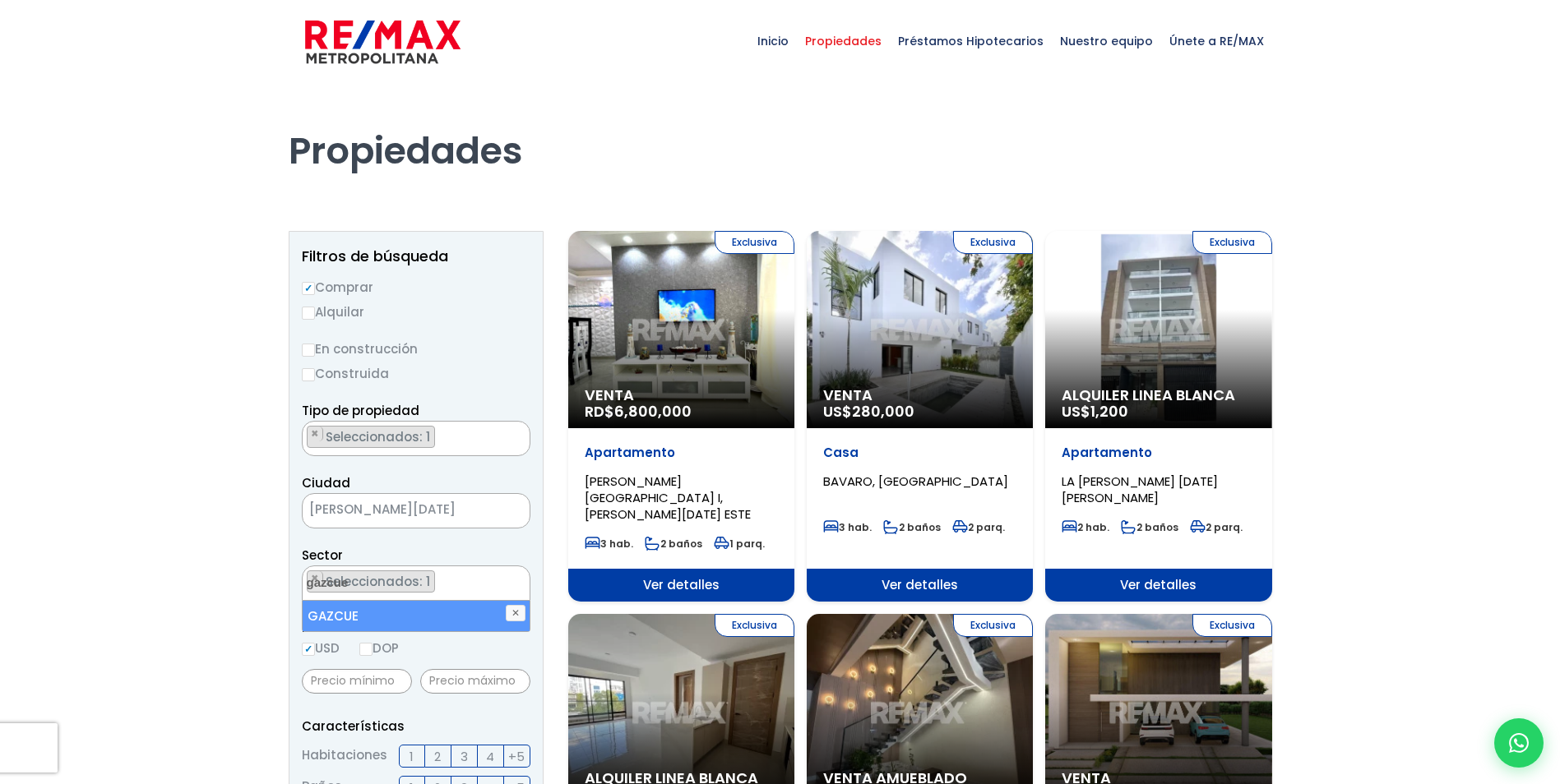
click at [386, 612] on li "GAZCUE" at bounding box center [416, 616] width 227 height 30
click at [389, 625] on li "GAZCUE" at bounding box center [416, 616] width 227 height 30
select select "206"
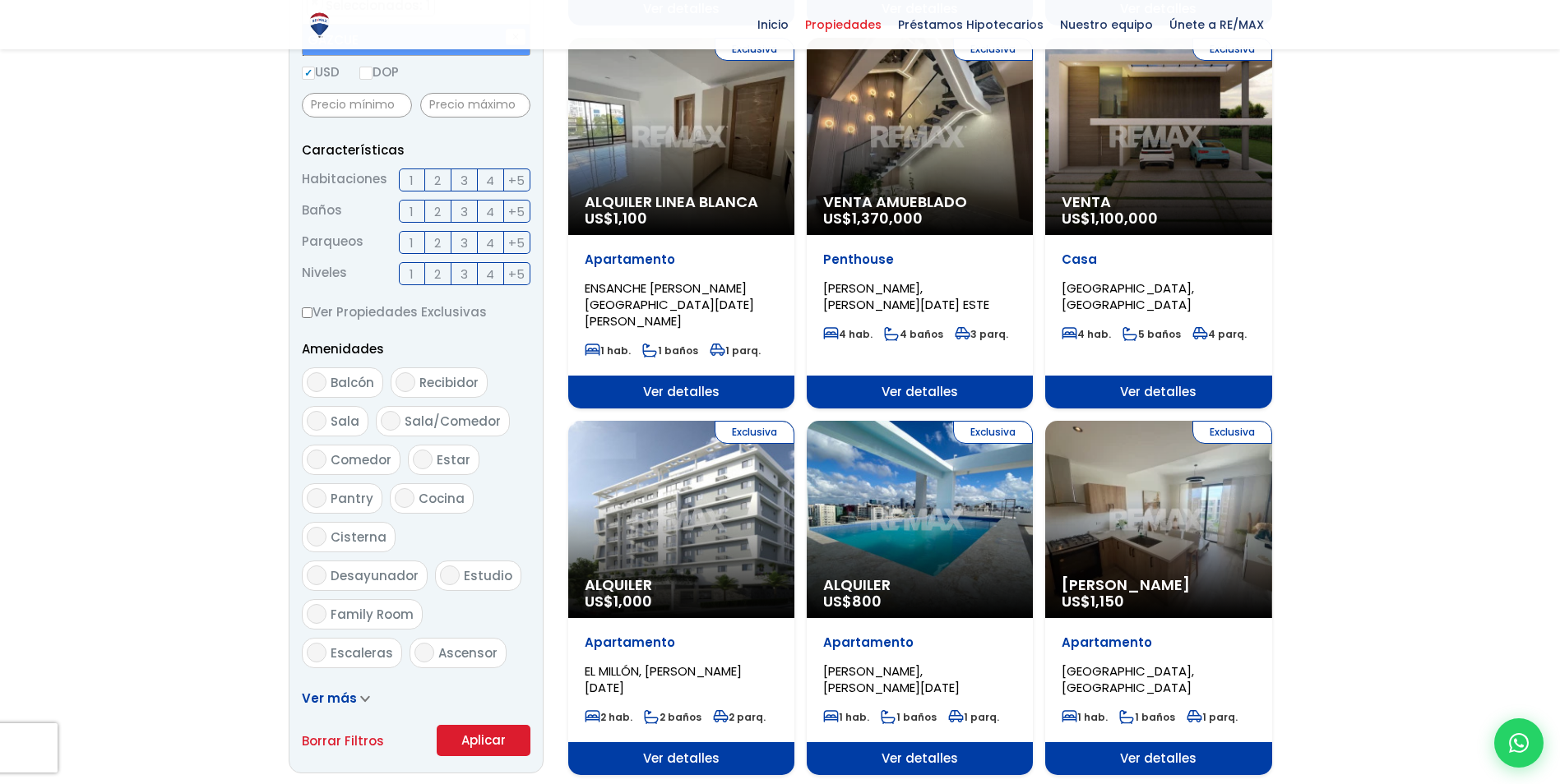
click at [474, 744] on button "Aplicar" at bounding box center [484, 740] width 93 height 31
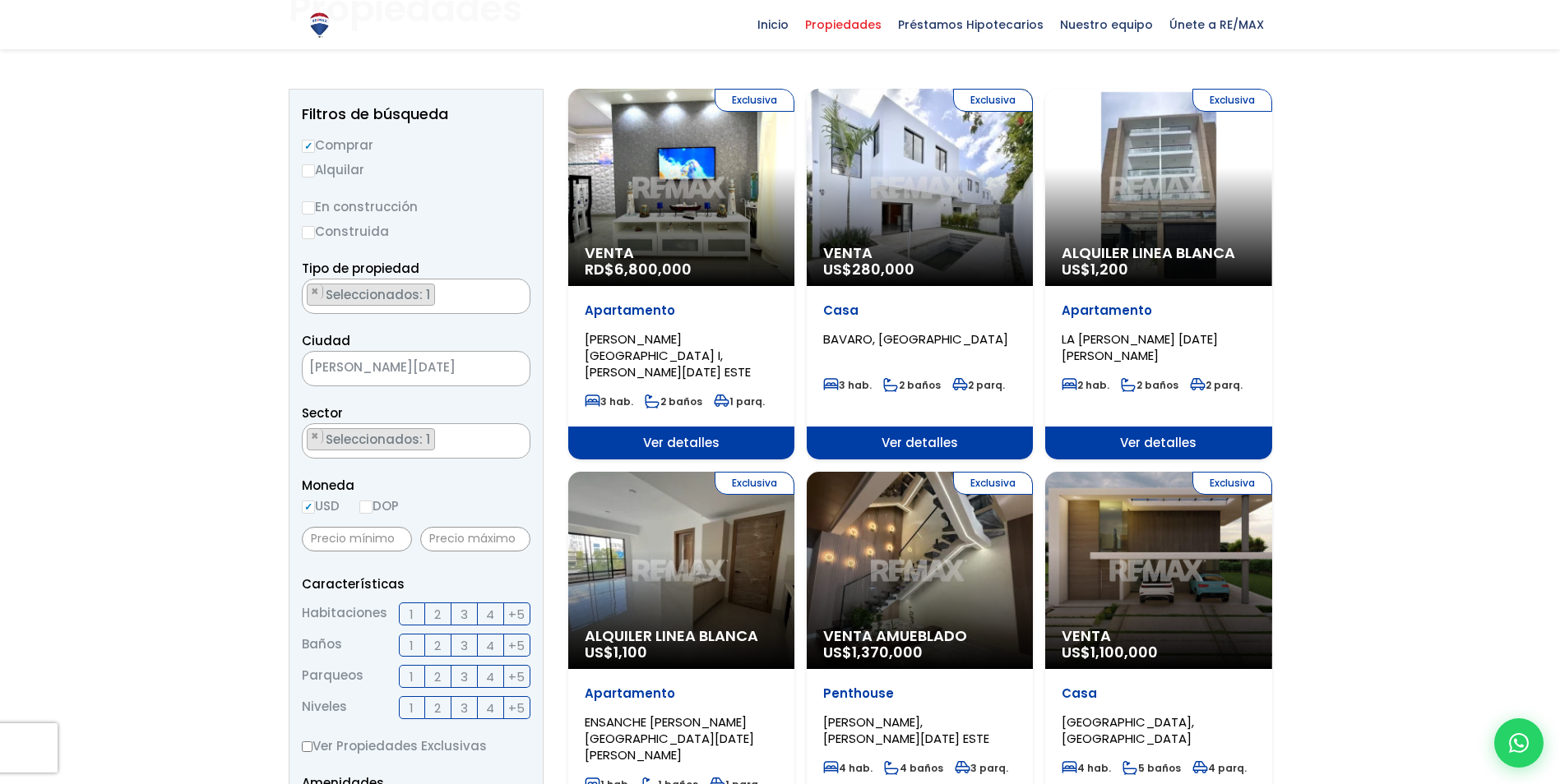
scroll to position [140, 0]
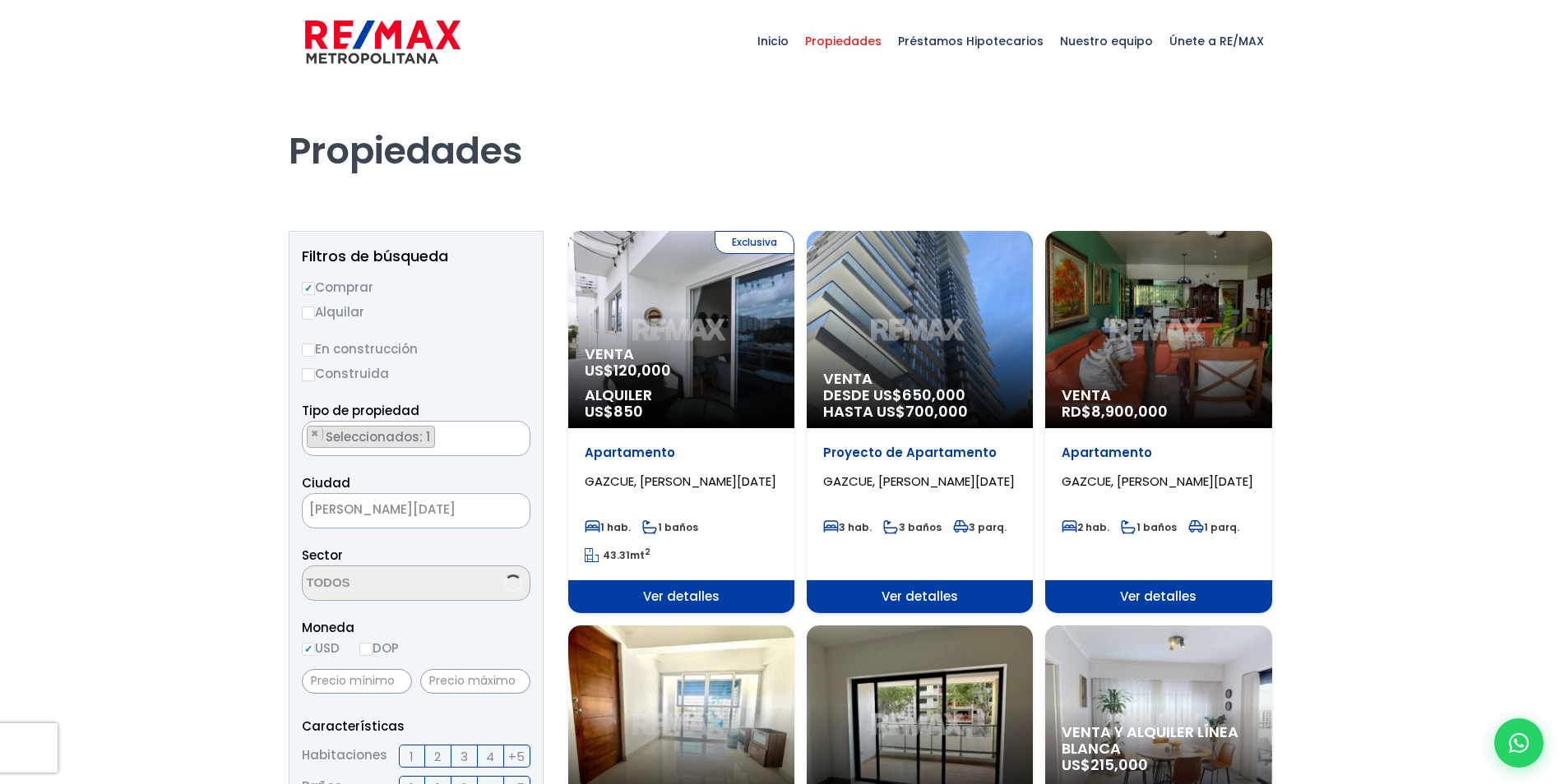
select select "206"
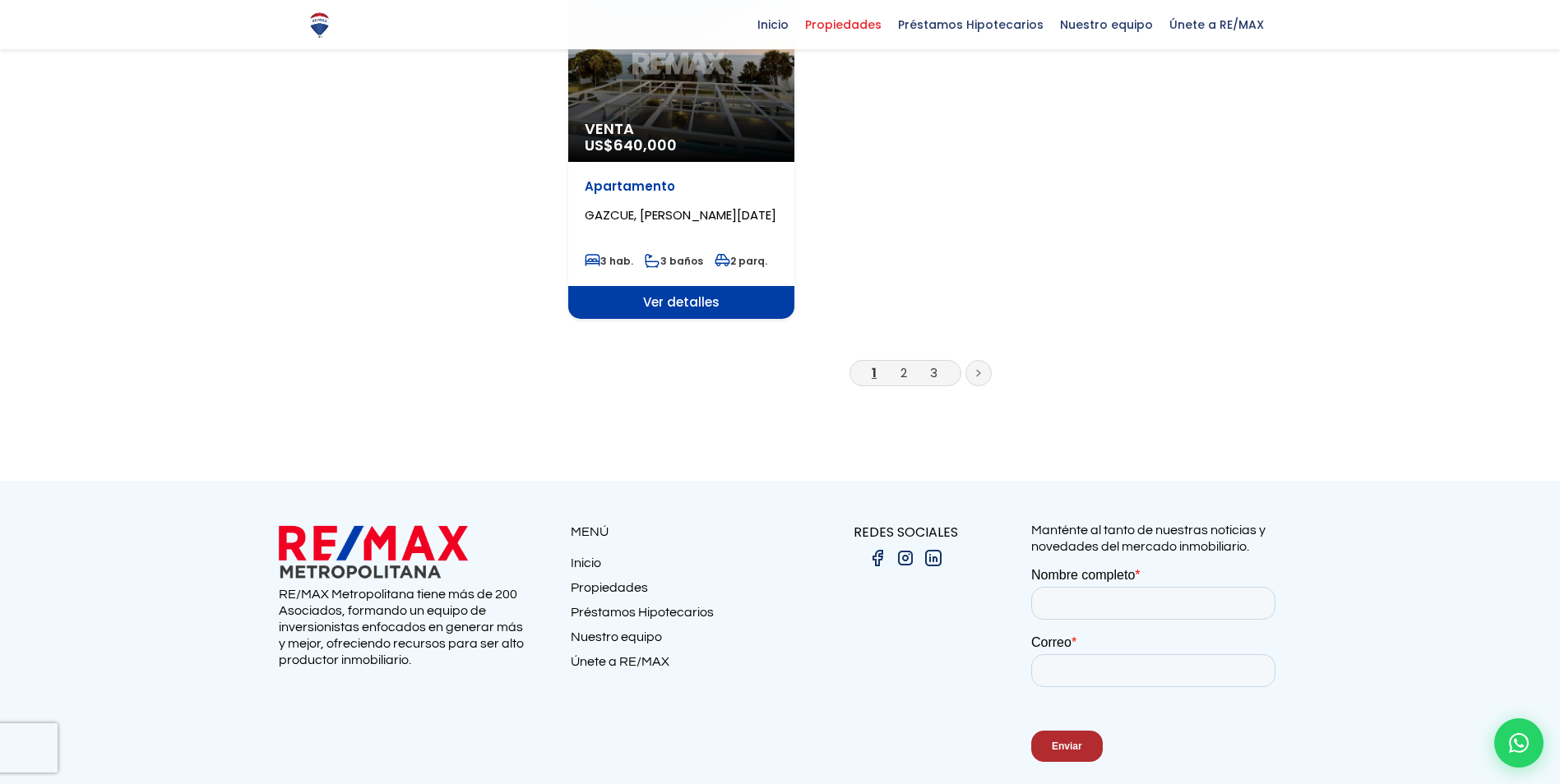
scroll to position [2188, 0]
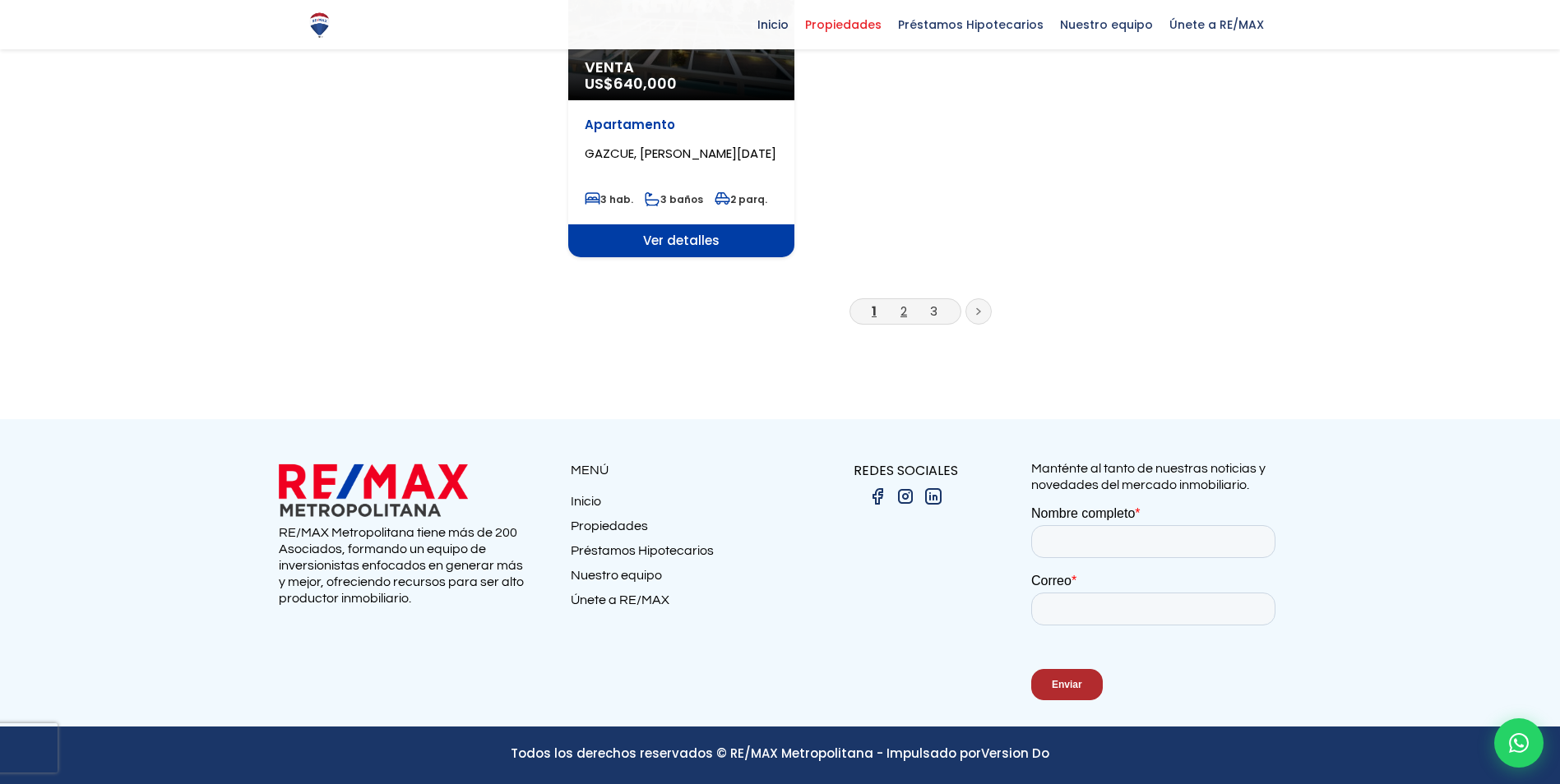
click at [905, 315] on link "2" at bounding box center [903, 311] width 7 height 18
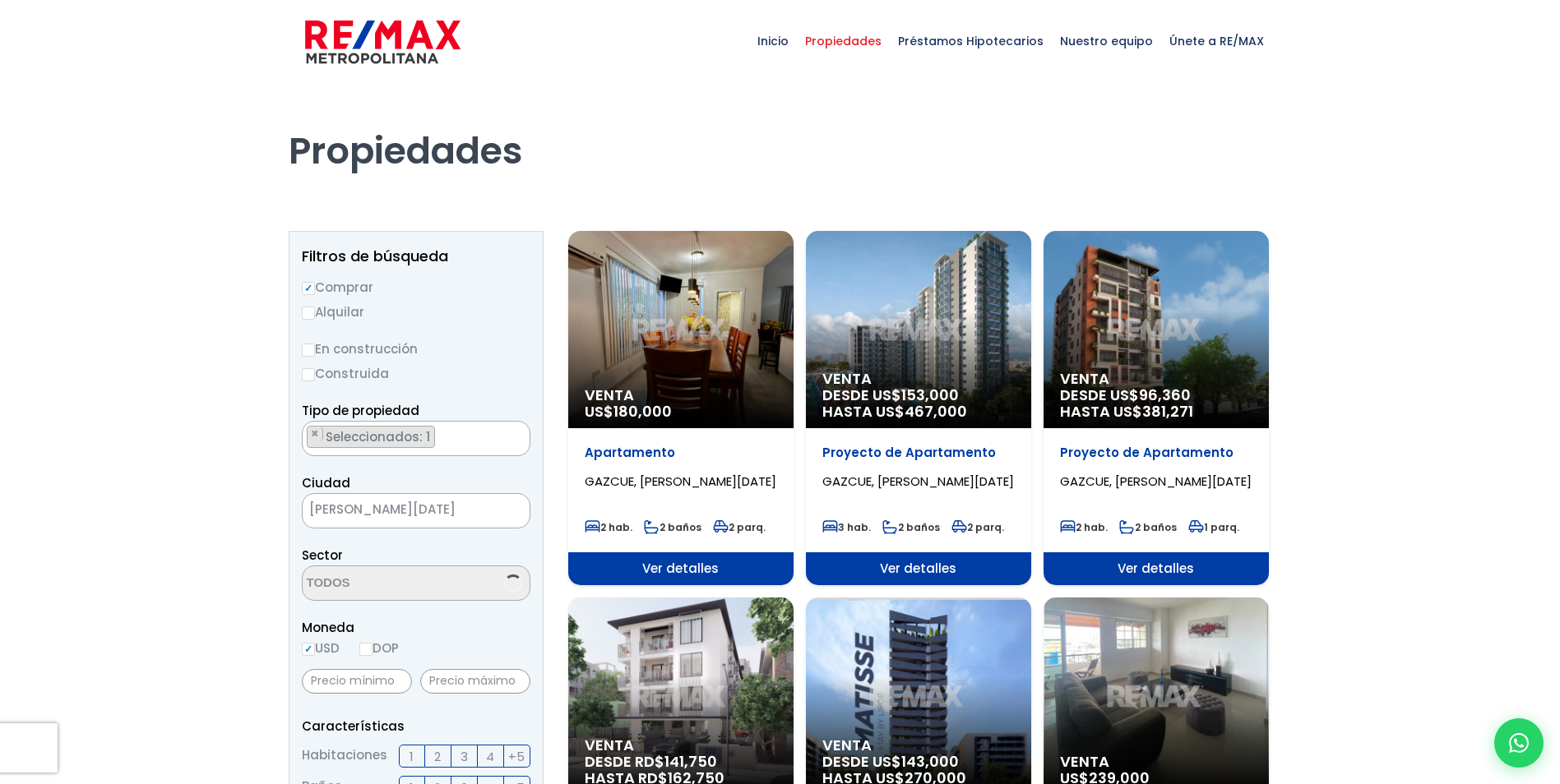
select select "206"
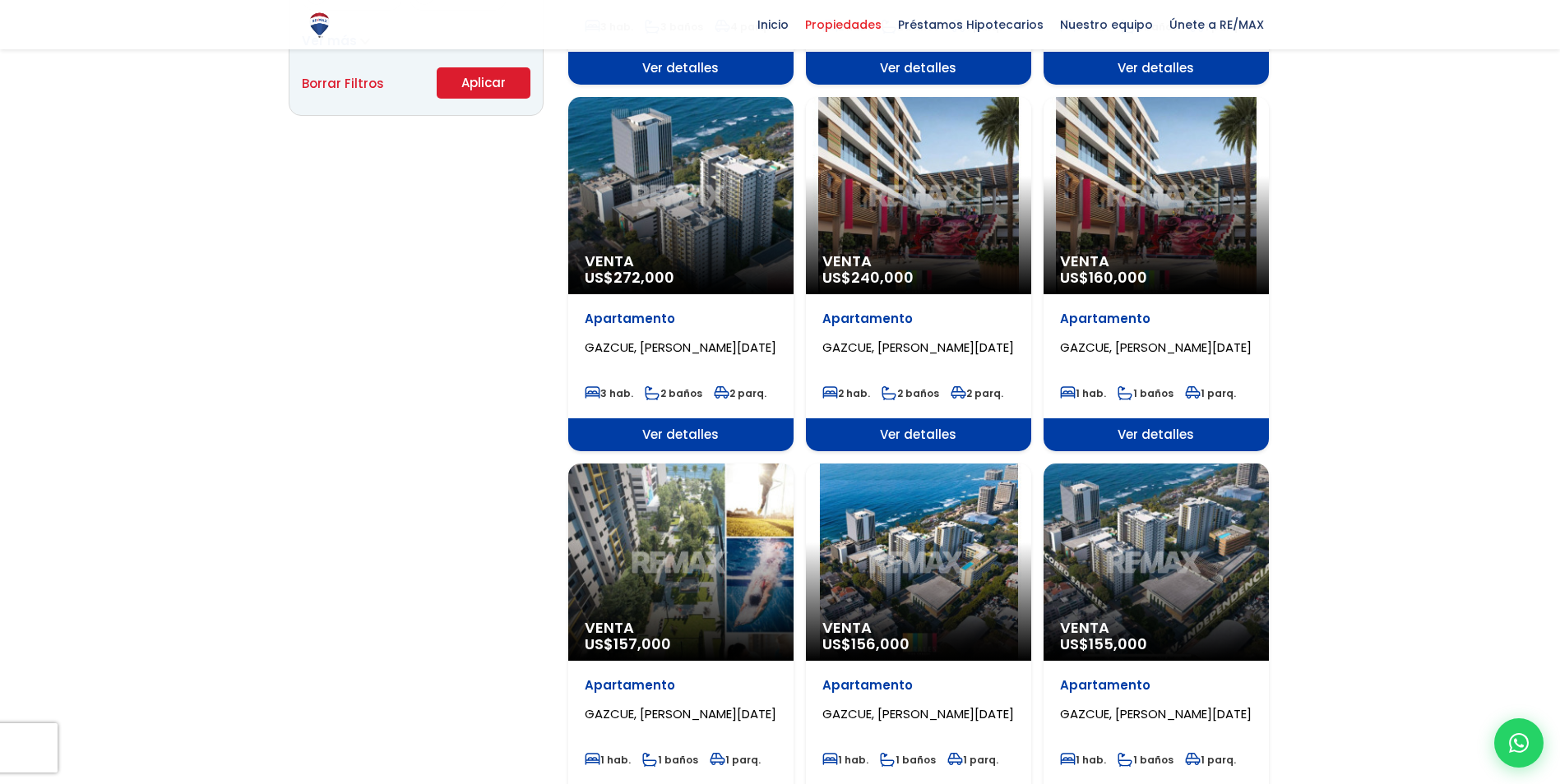
scroll to position [1808, 0]
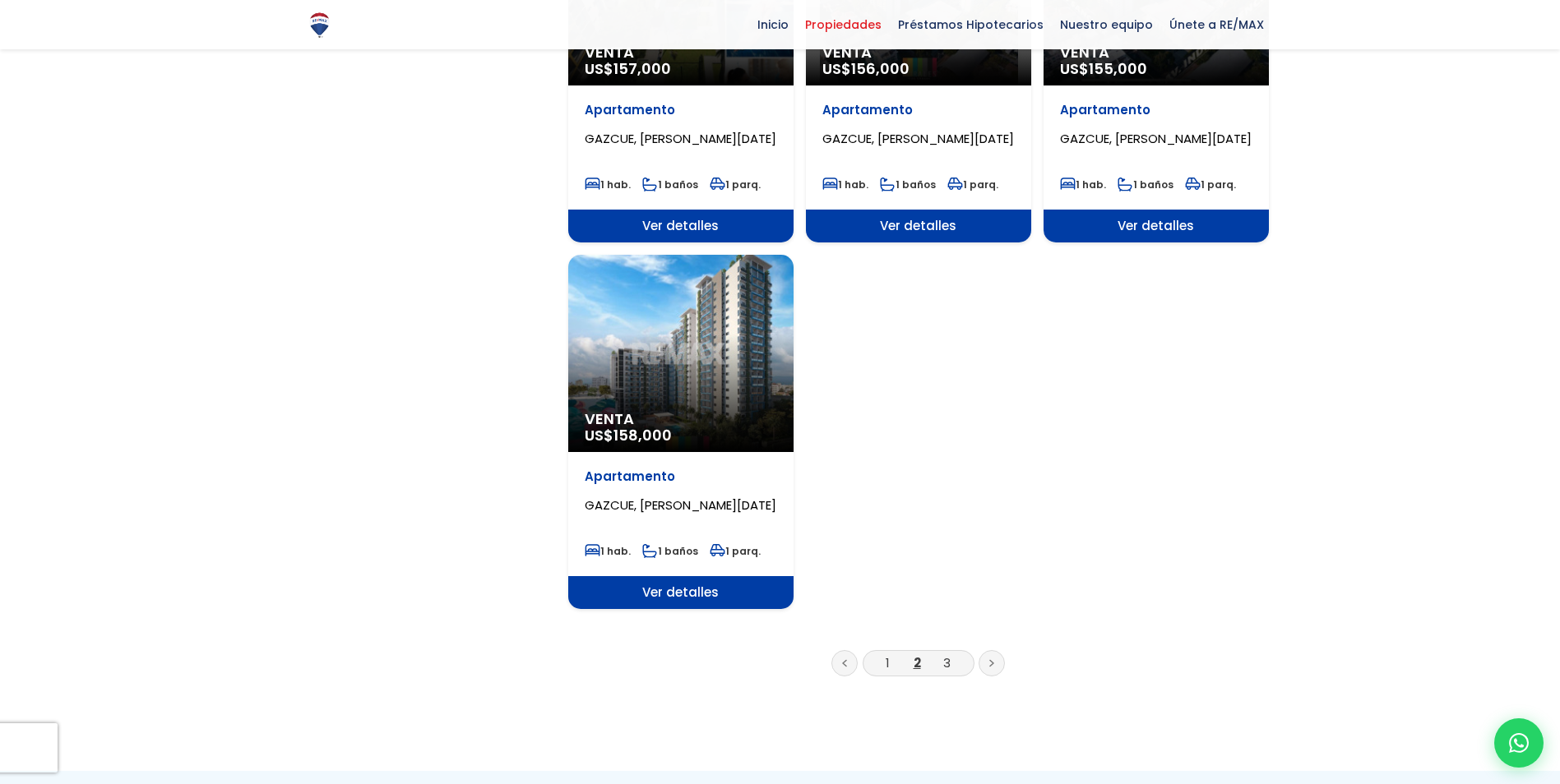
click at [951, 653] on li "3" at bounding box center [946, 662] width 26 height 20
click at [955, 664] on li "3" at bounding box center [946, 662] width 26 height 20
click at [946, 664] on link "3" at bounding box center [947, 662] width 8 height 18
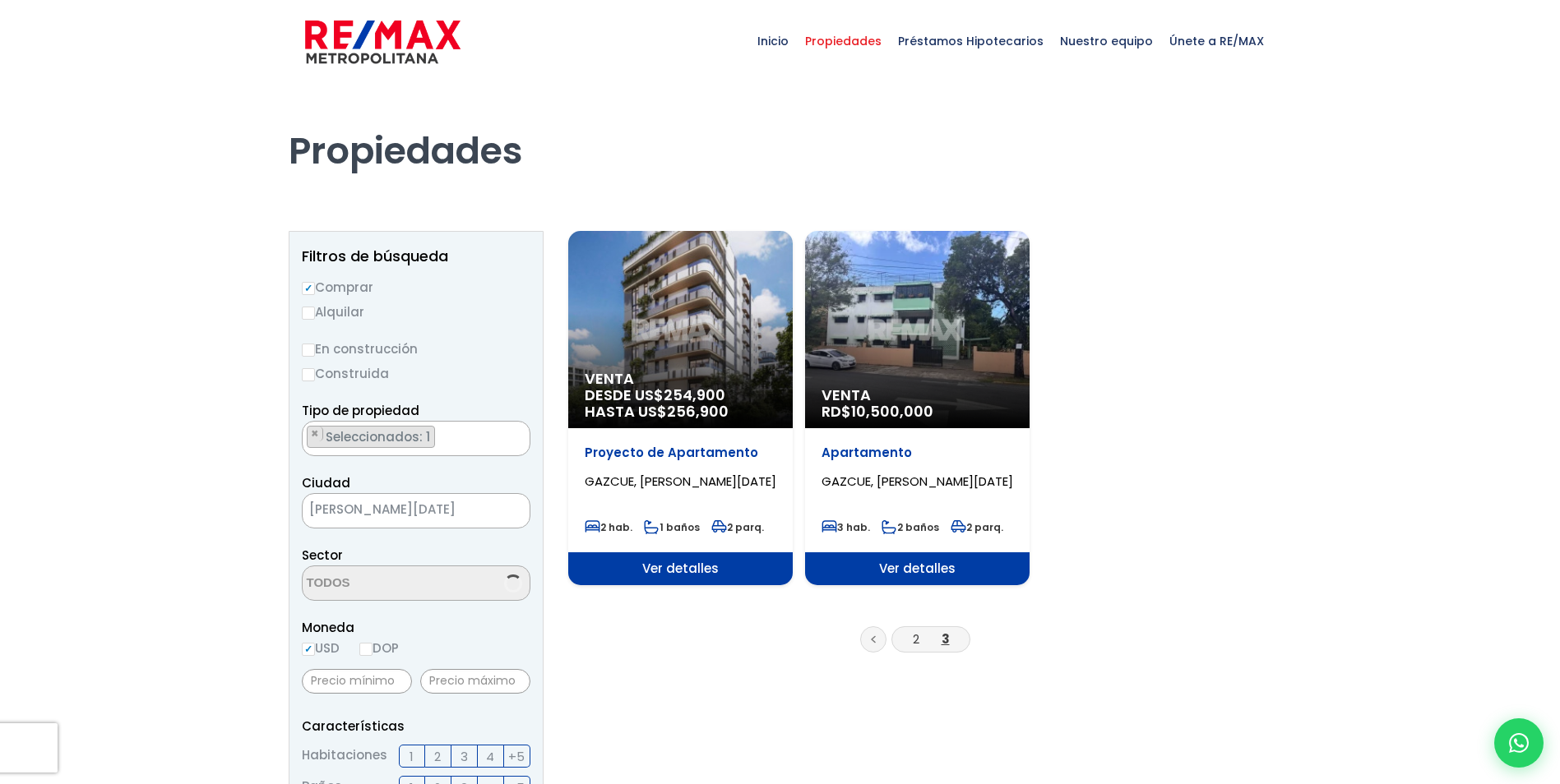
scroll to position [1644, 0]
select select "206"
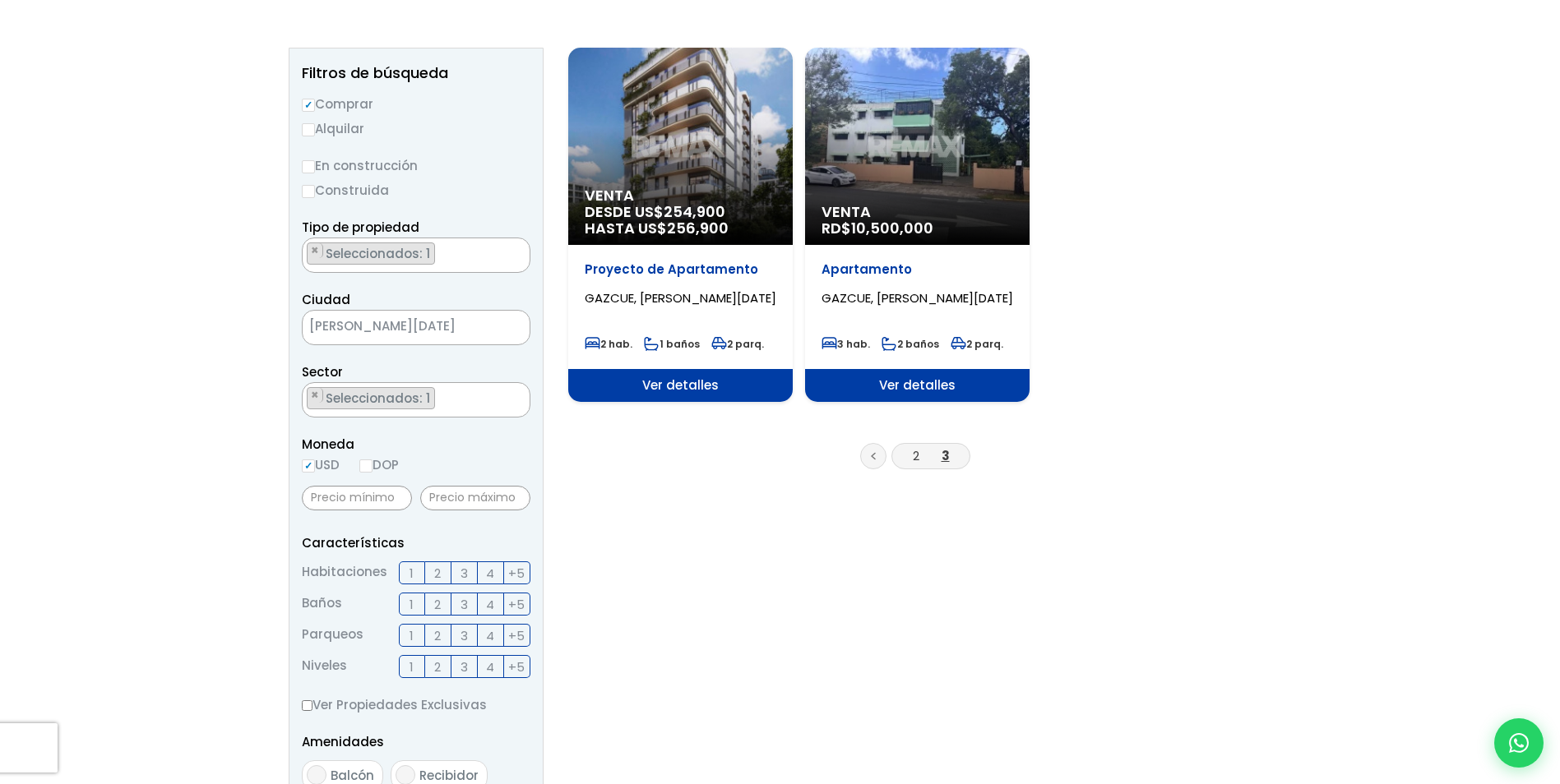
scroll to position [82, 0]
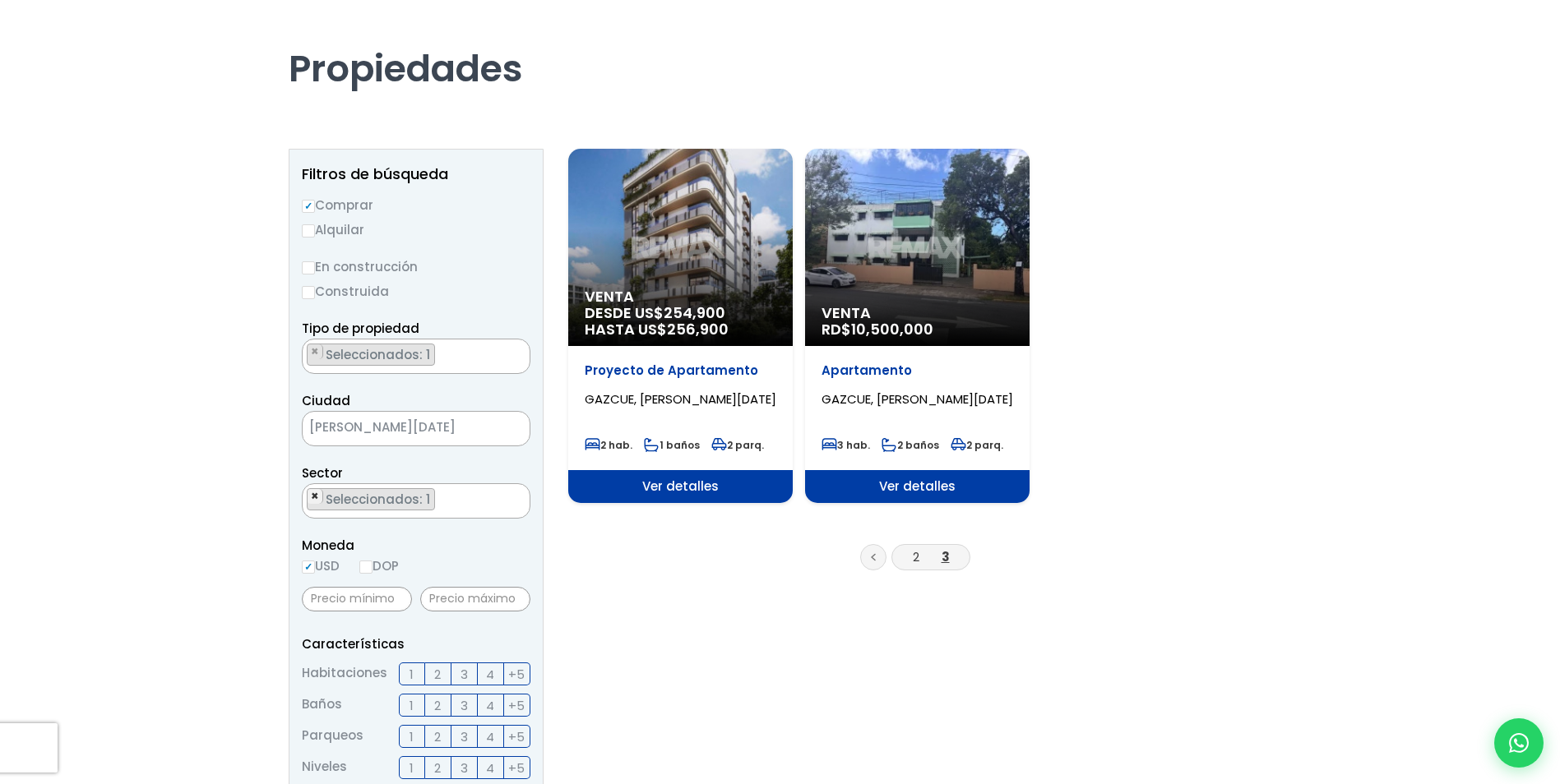
click at [314, 498] on span "×" at bounding box center [314, 496] width 8 height 15
select select
click at [368, 500] on textarea "Search" at bounding box center [382, 502] width 160 height 35
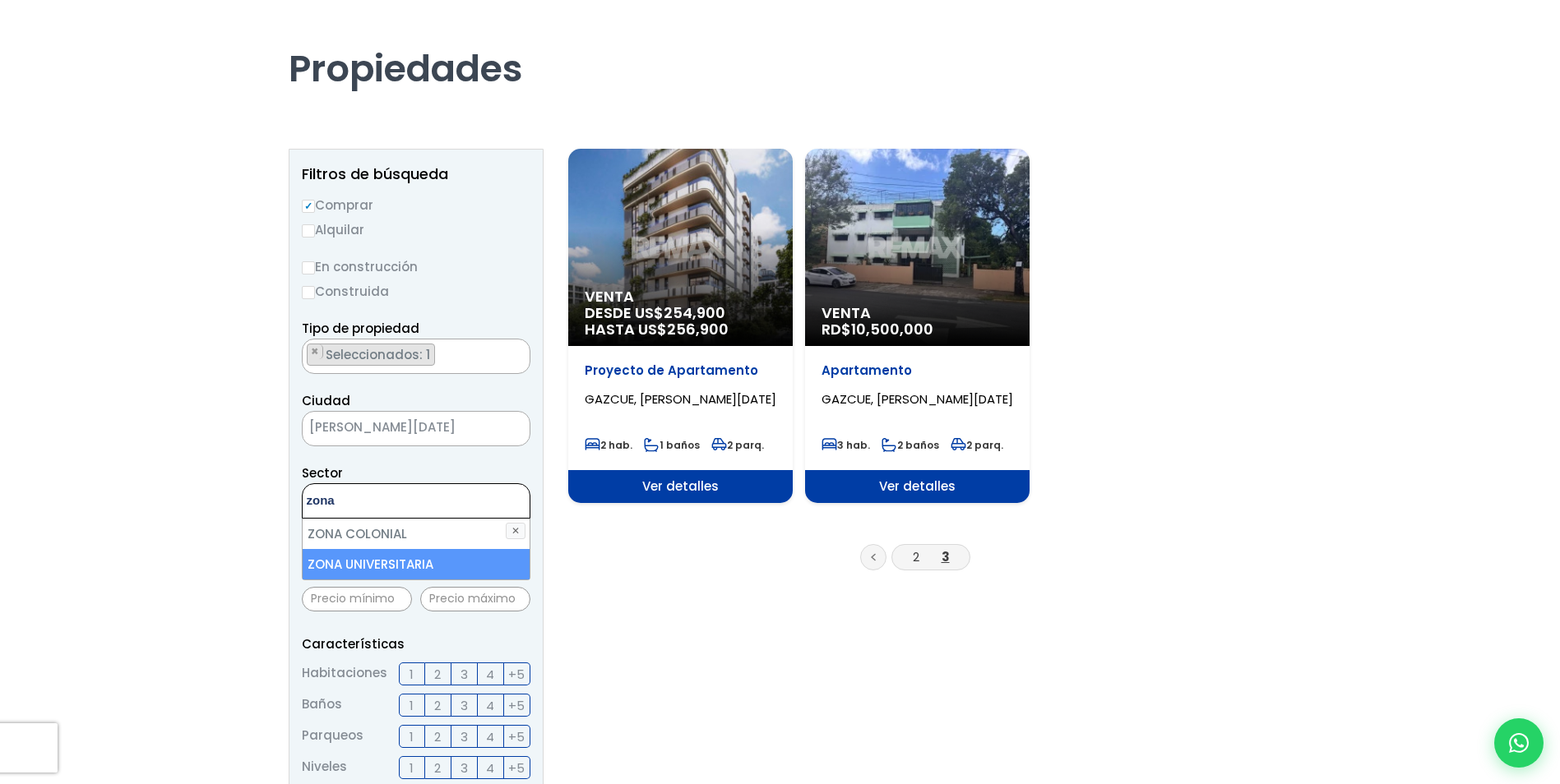
type textarea "zona"
click at [372, 560] on li "ZONA UNIVERSITARIA" at bounding box center [416, 563] width 227 height 30
select select "179"
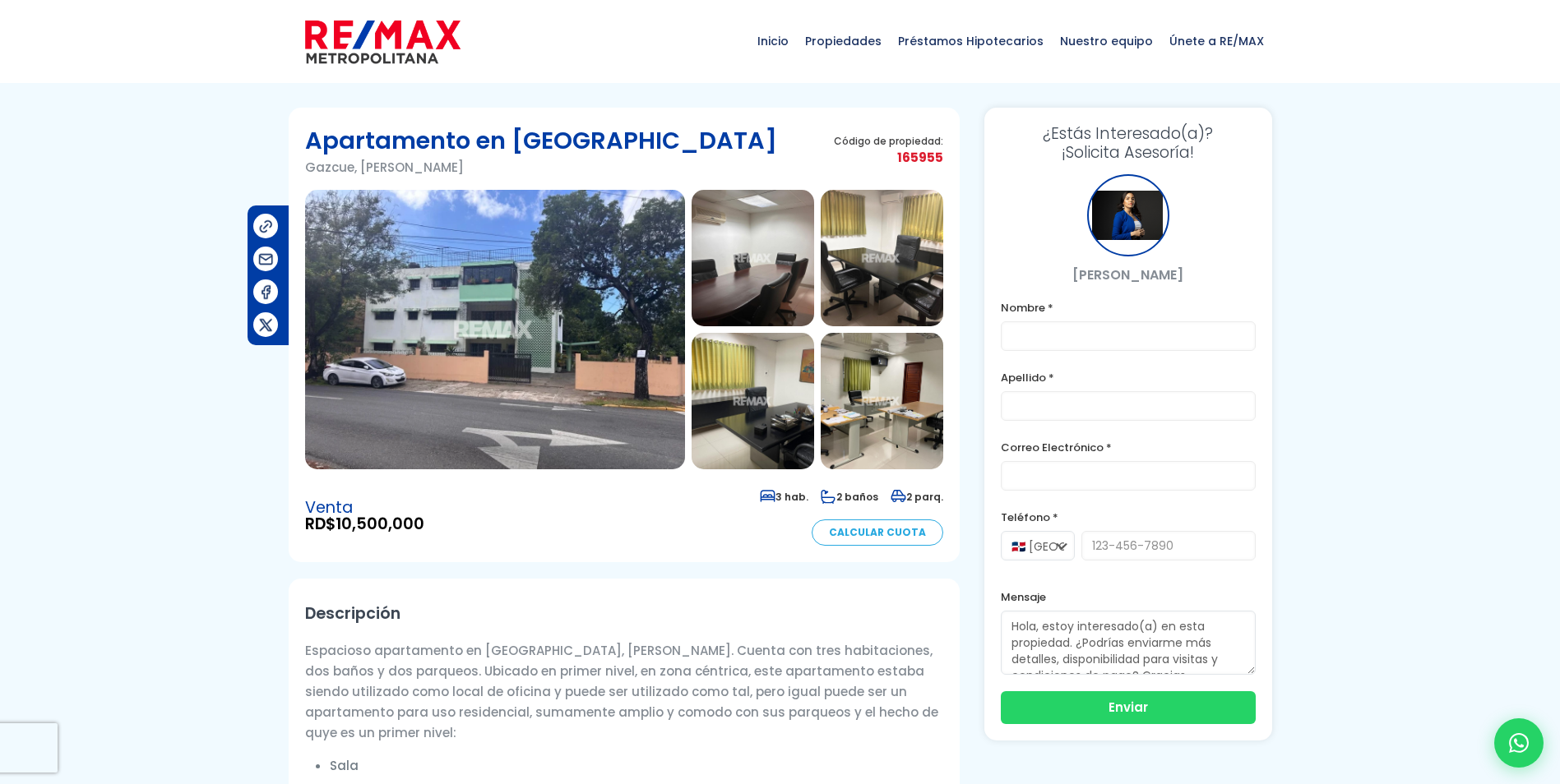
click at [456, 329] on img at bounding box center [494, 329] width 380 height 279
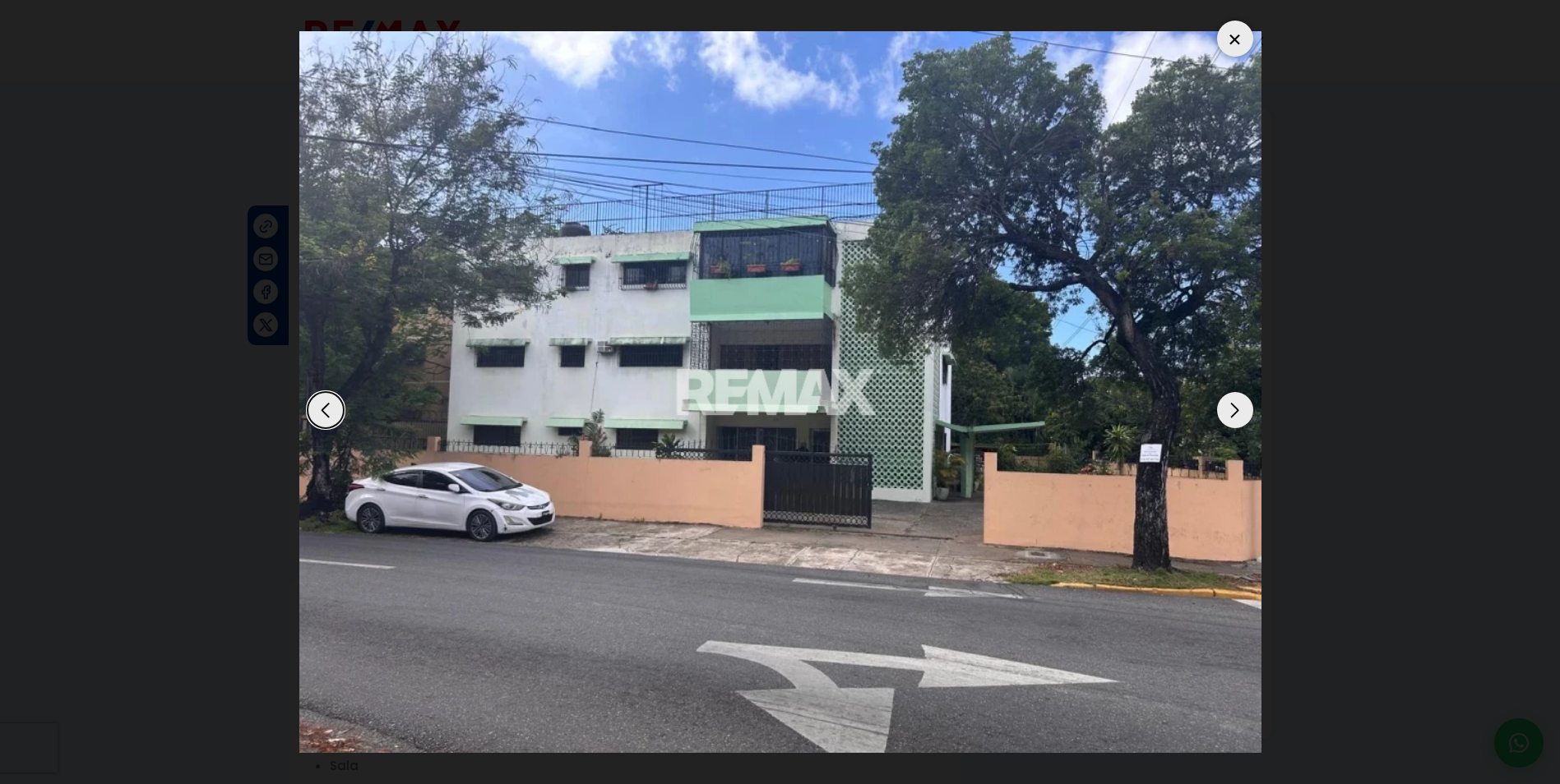
click at [1243, 419] on div "Next slide" at bounding box center [1234, 410] width 36 height 36
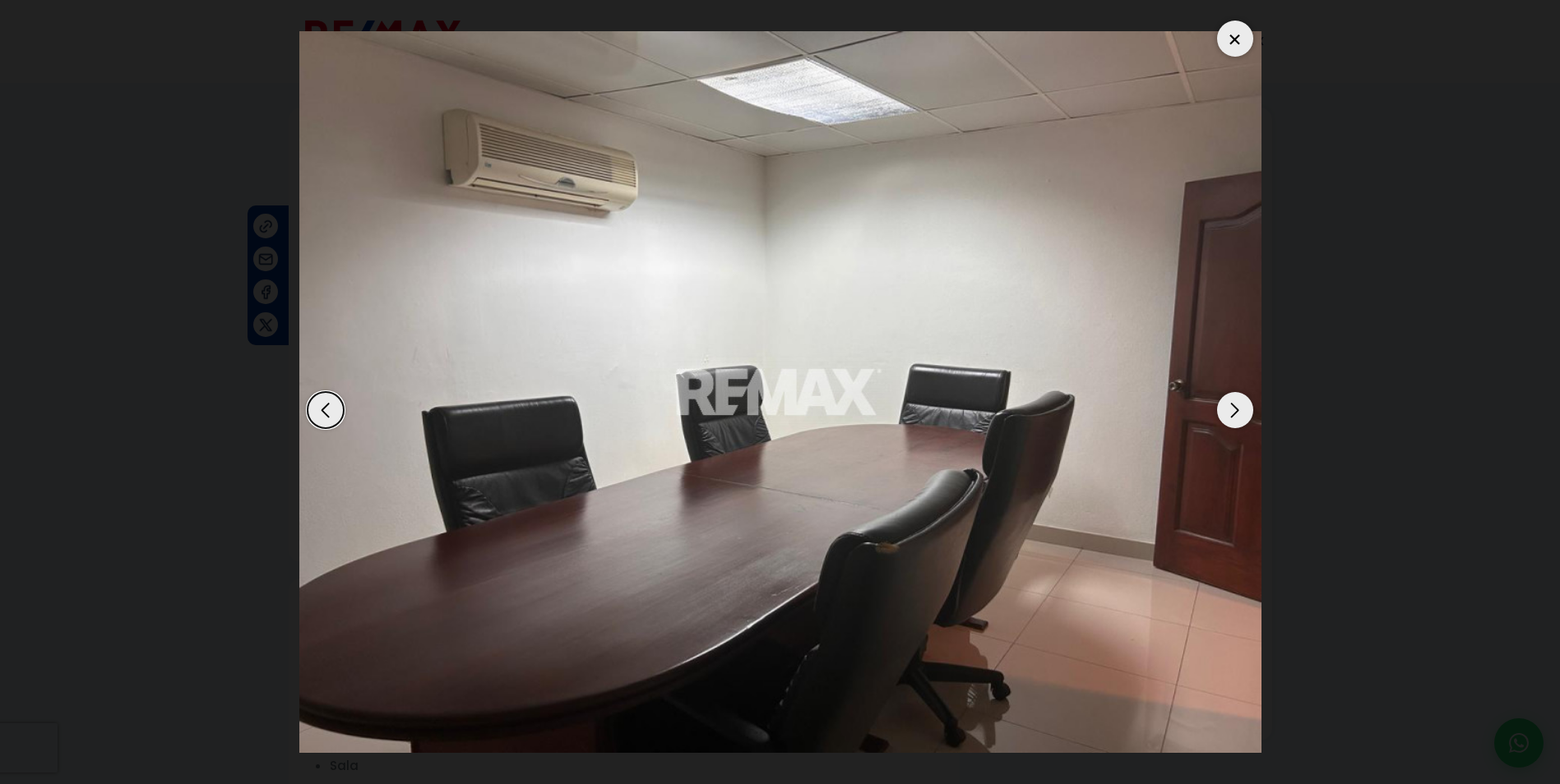
click at [1243, 419] on div "Next slide" at bounding box center [1234, 410] width 36 height 36
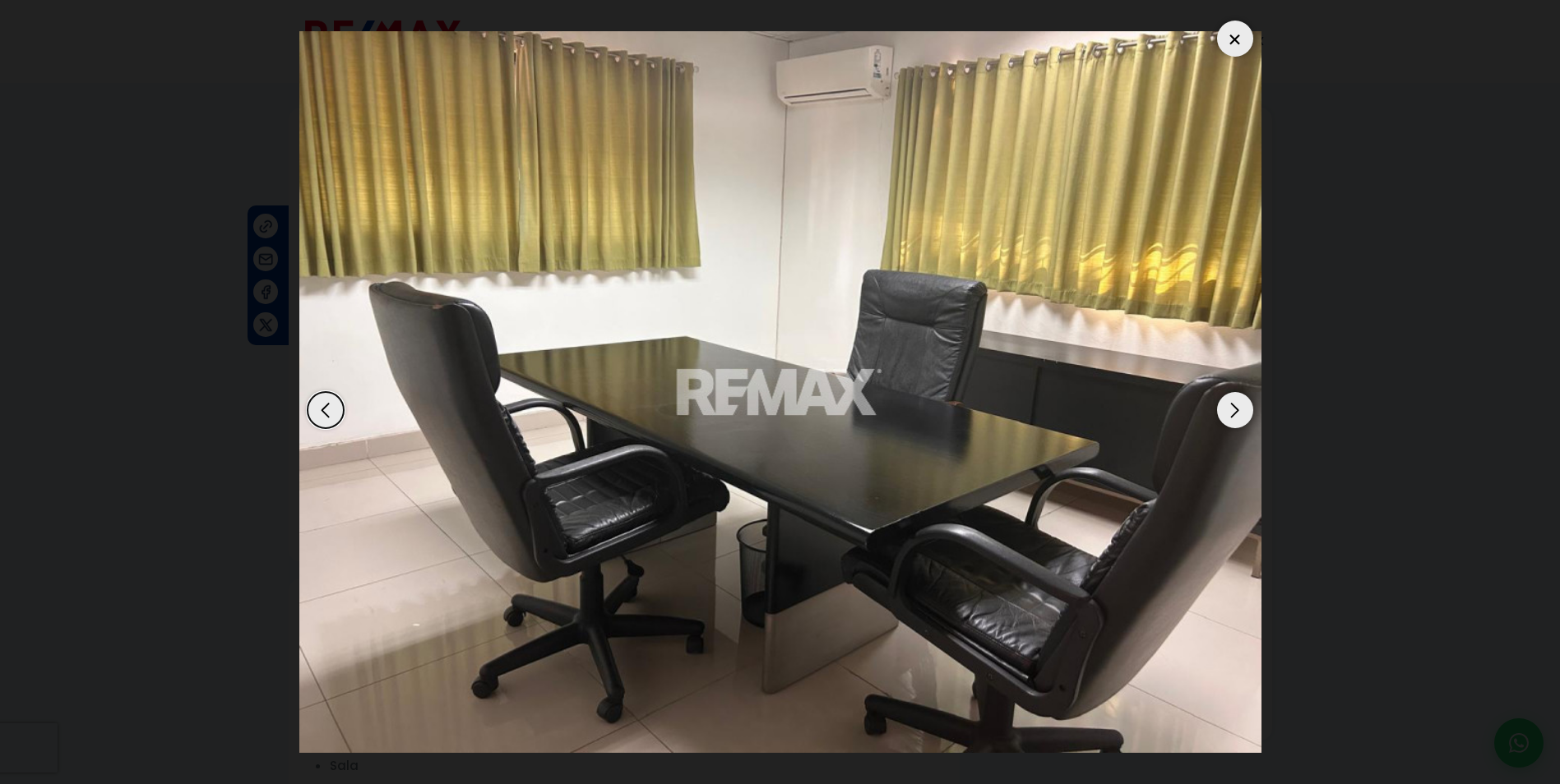
click at [1243, 419] on div "Next slide" at bounding box center [1234, 410] width 36 height 36
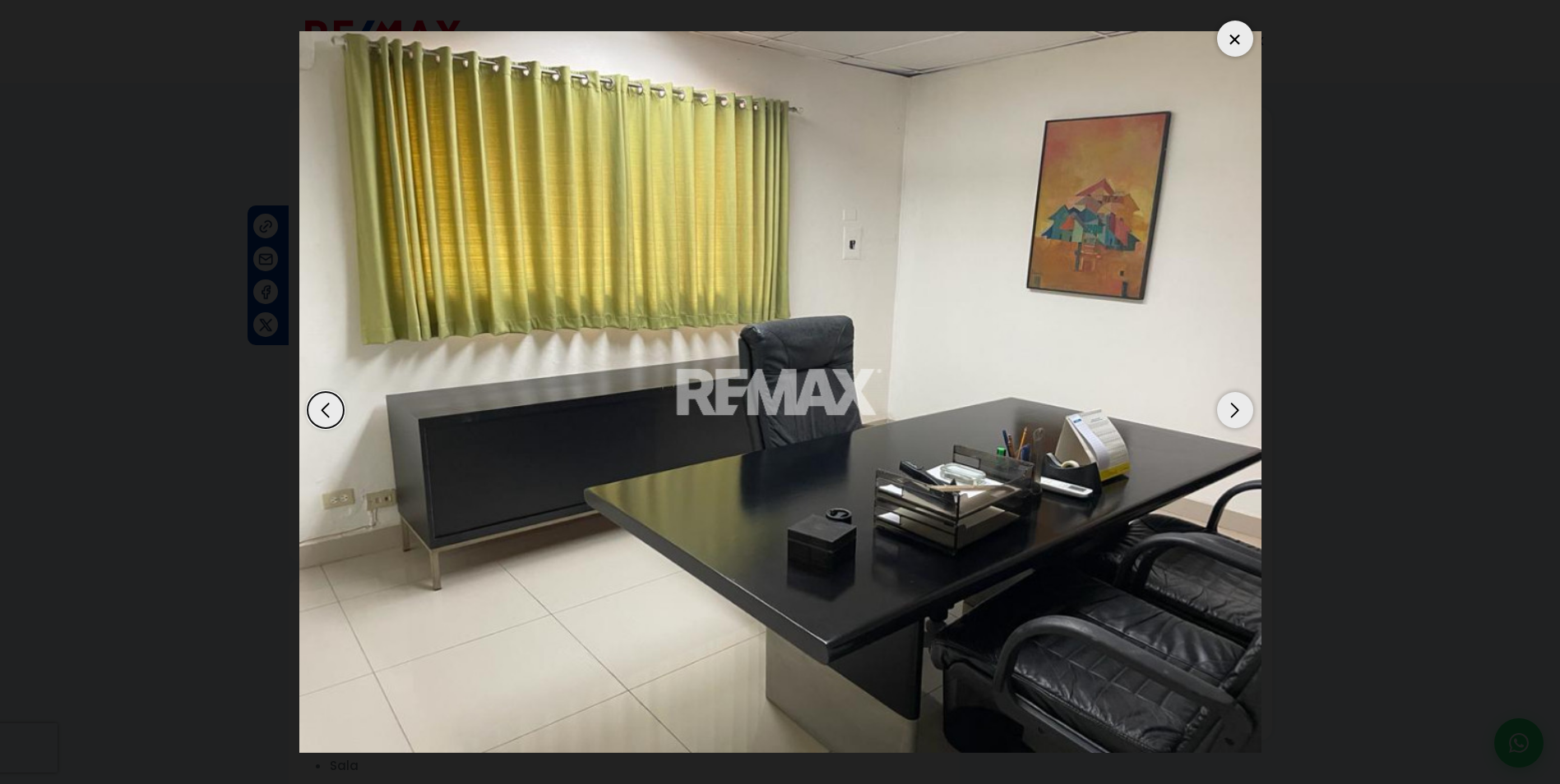
click at [1243, 419] on div "Next slide" at bounding box center [1234, 410] width 36 height 36
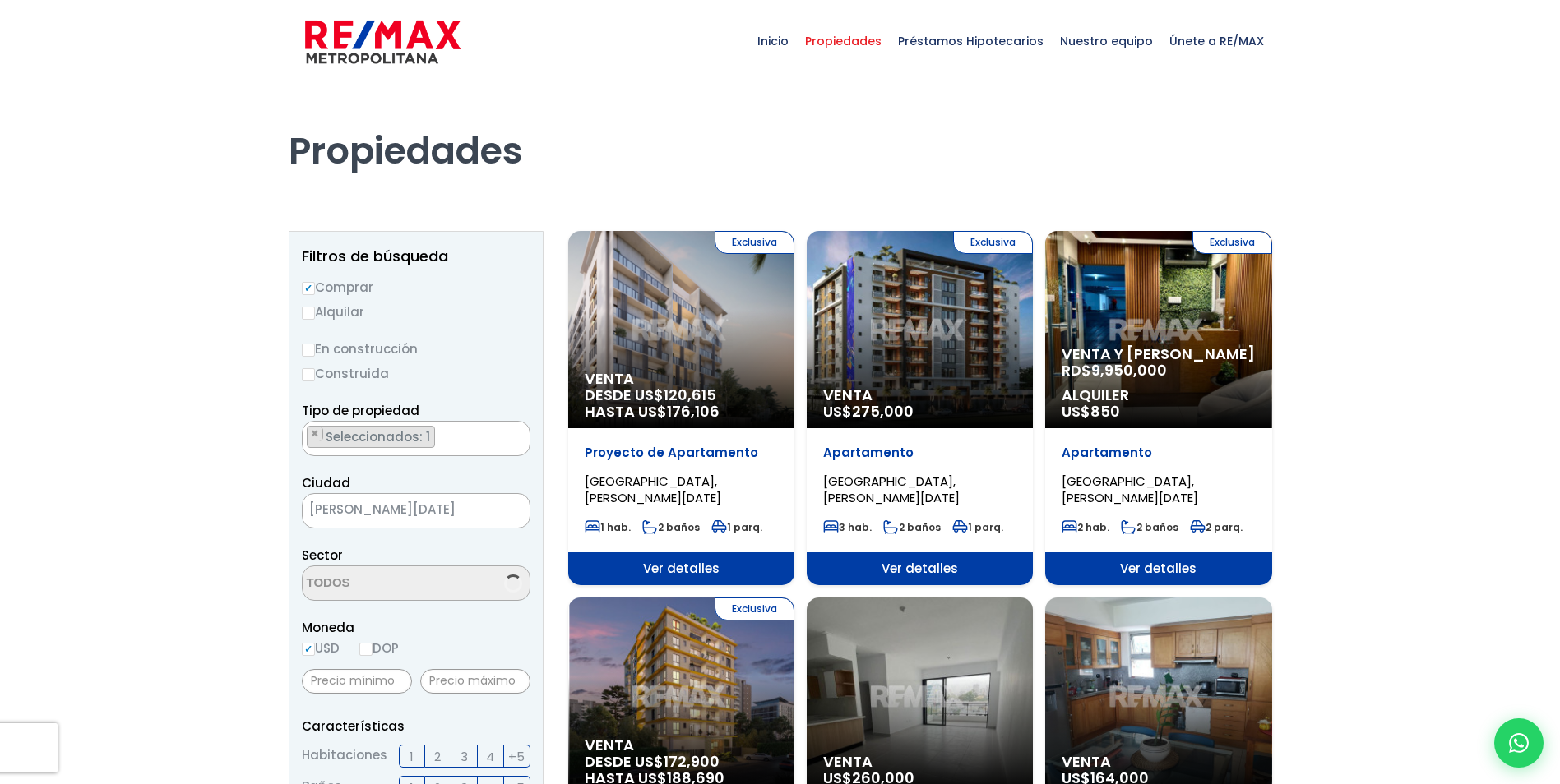
scroll to position [4895, 0]
select select "179"
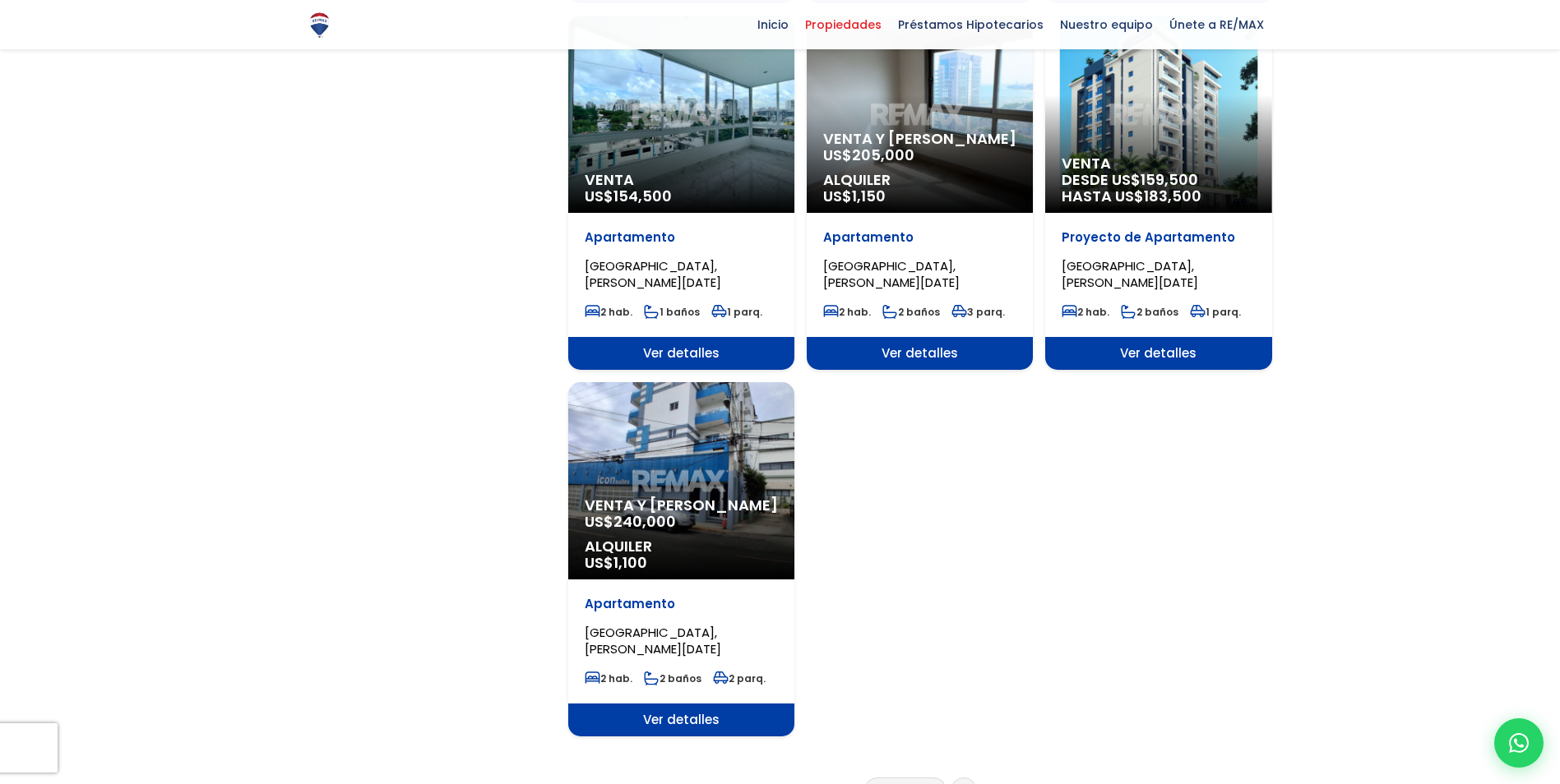
scroll to position [1808, 0]
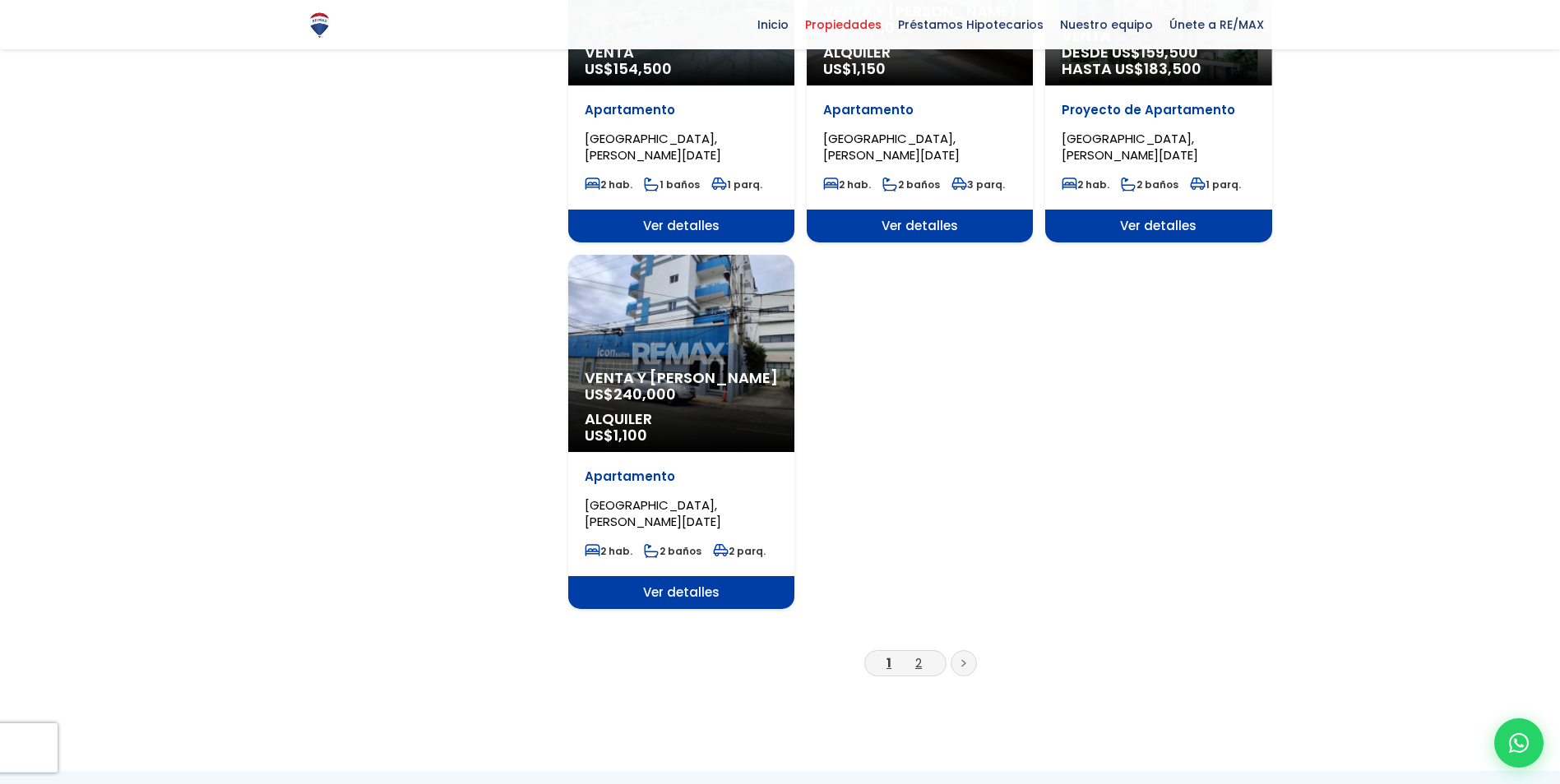
click at [919, 660] on link "2" at bounding box center [918, 662] width 7 height 18
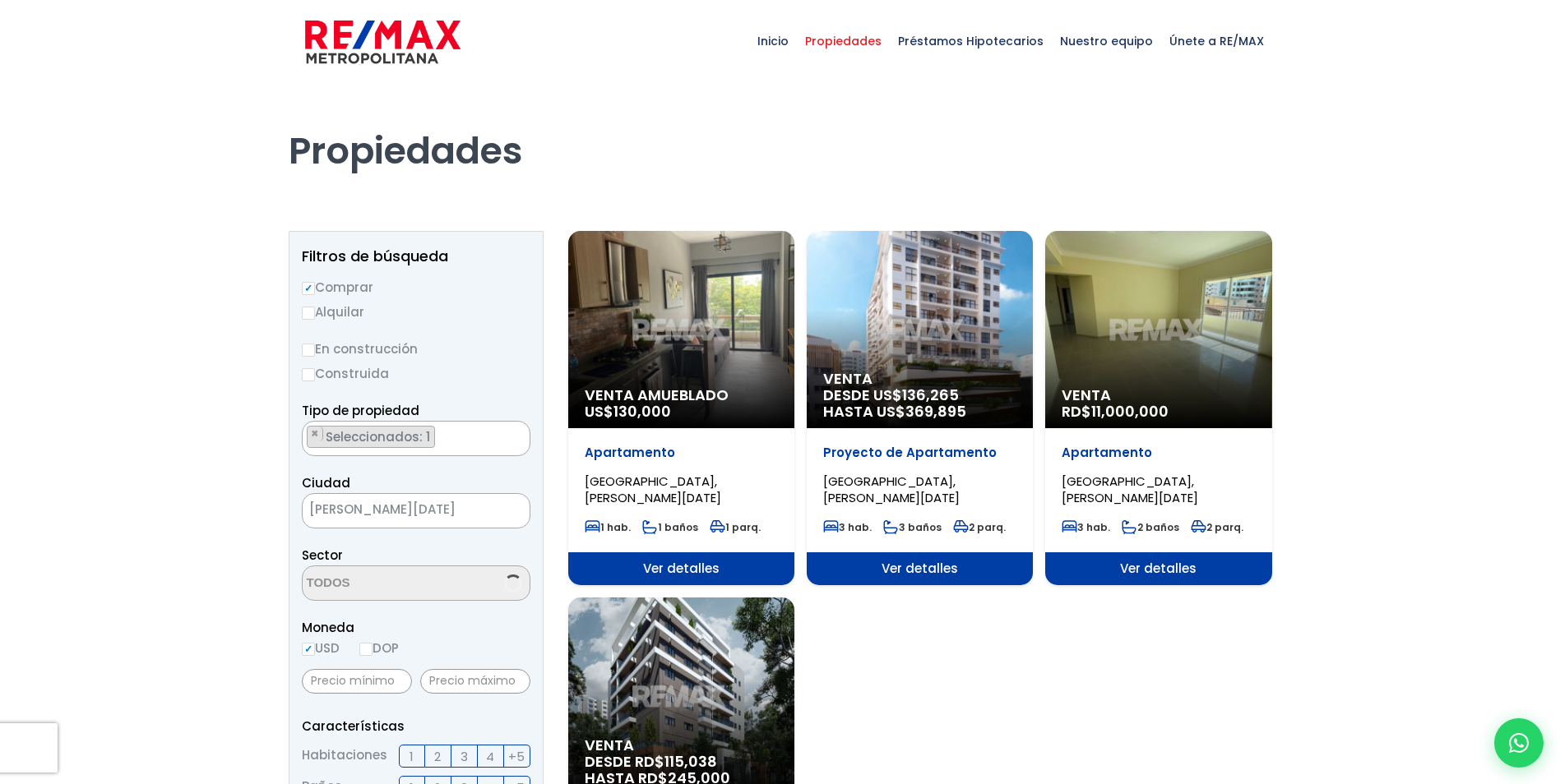
select select "179"
click at [315, 582] on span "×" at bounding box center [314, 578] width 8 height 15
select select
click at [371, 577] on textarea "Search" at bounding box center [382, 584] width 160 height 35
type textarea "el ver"
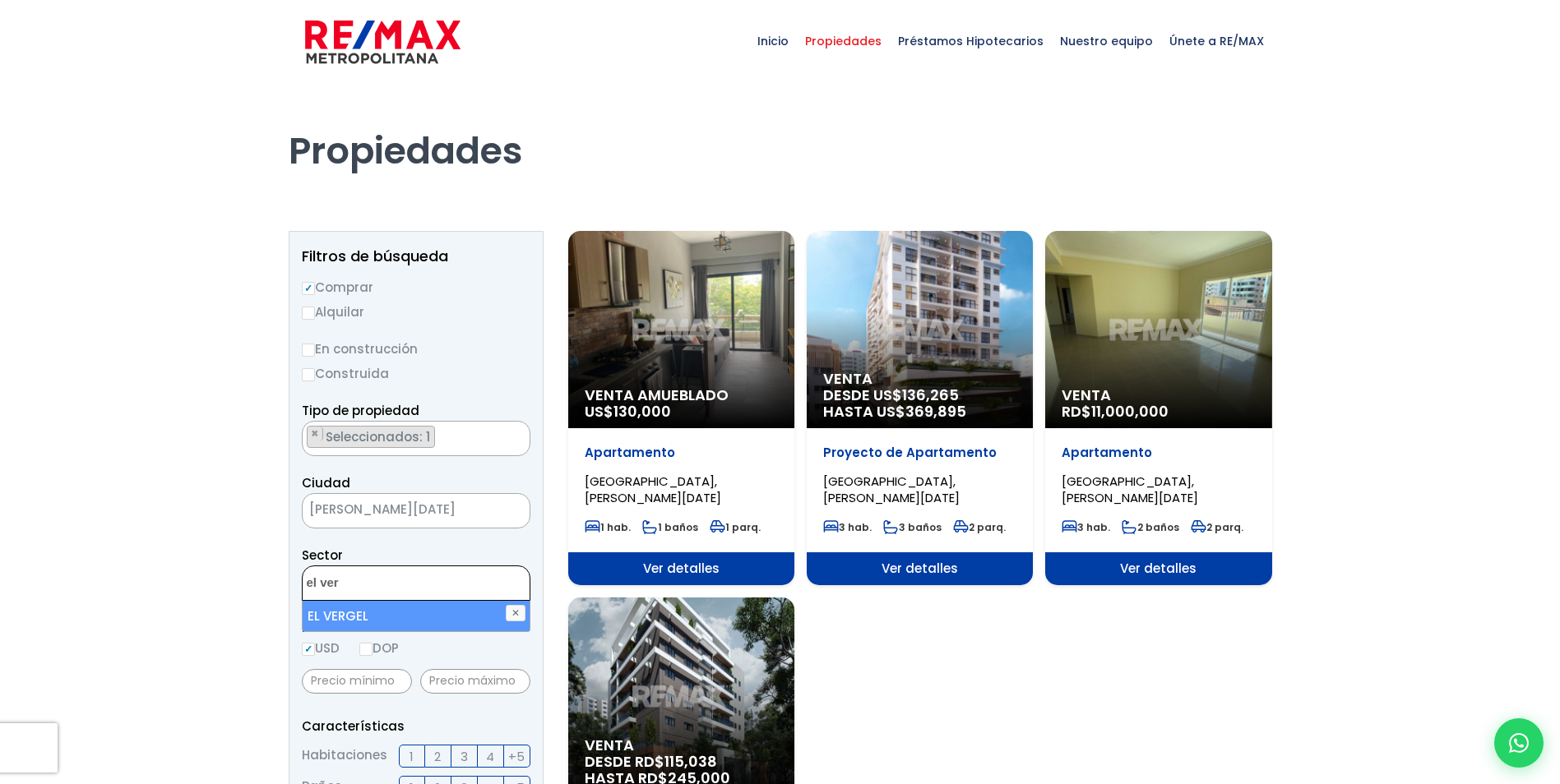
click at [352, 609] on li "EL VERGEL" at bounding box center [416, 616] width 227 height 30
select select "181"
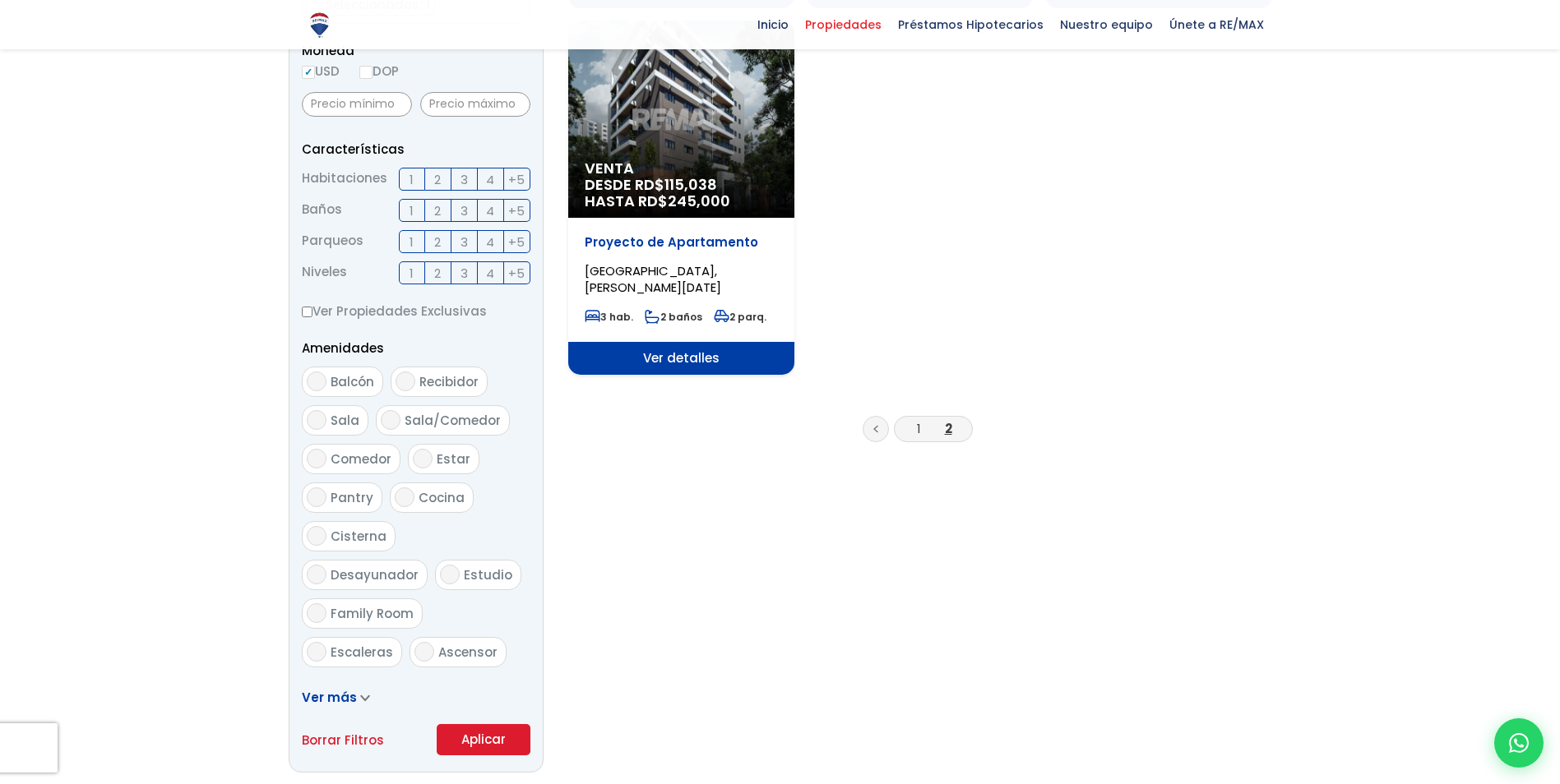
click at [480, 503] on form "Comprar Alquilar En construcción Construida Tipo de propiedad APARTAMENTO CASA …" at bounding box center [416, 228] width 229 height 1055
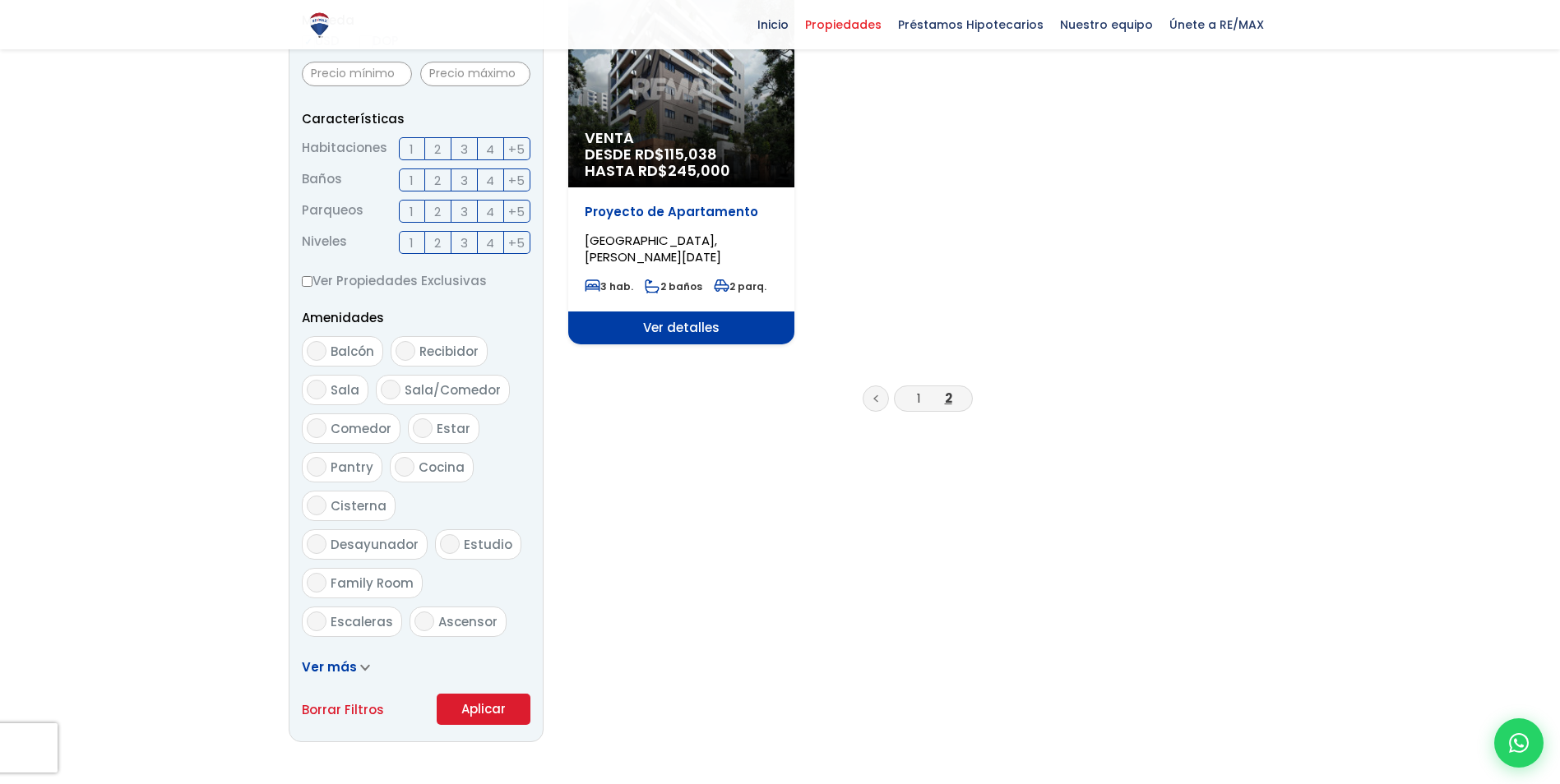
scroll to position [633, 0]
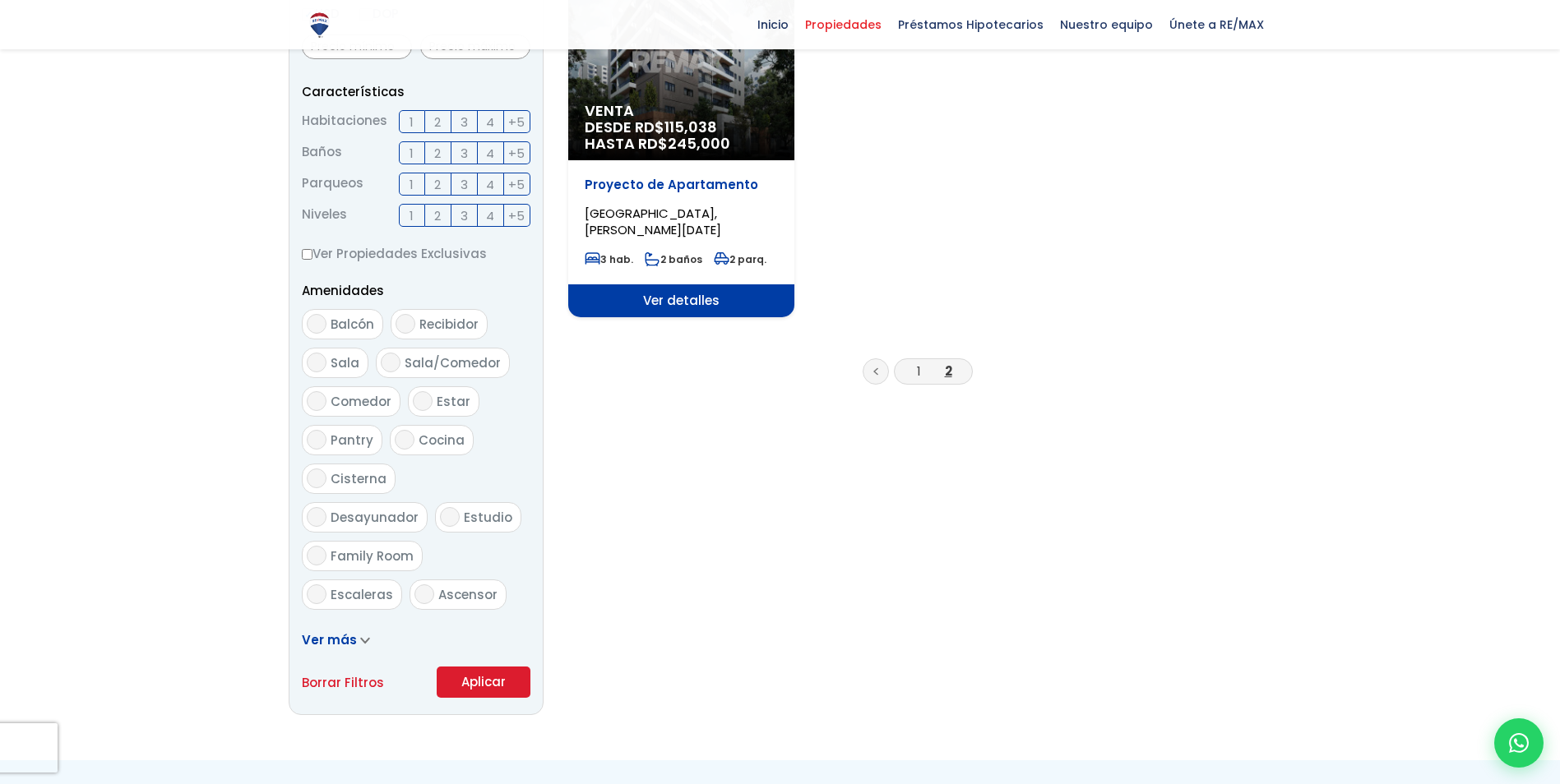
click at [513, 689] on button "Aplicar" at bounding box center [484, 682] width 93 height 31
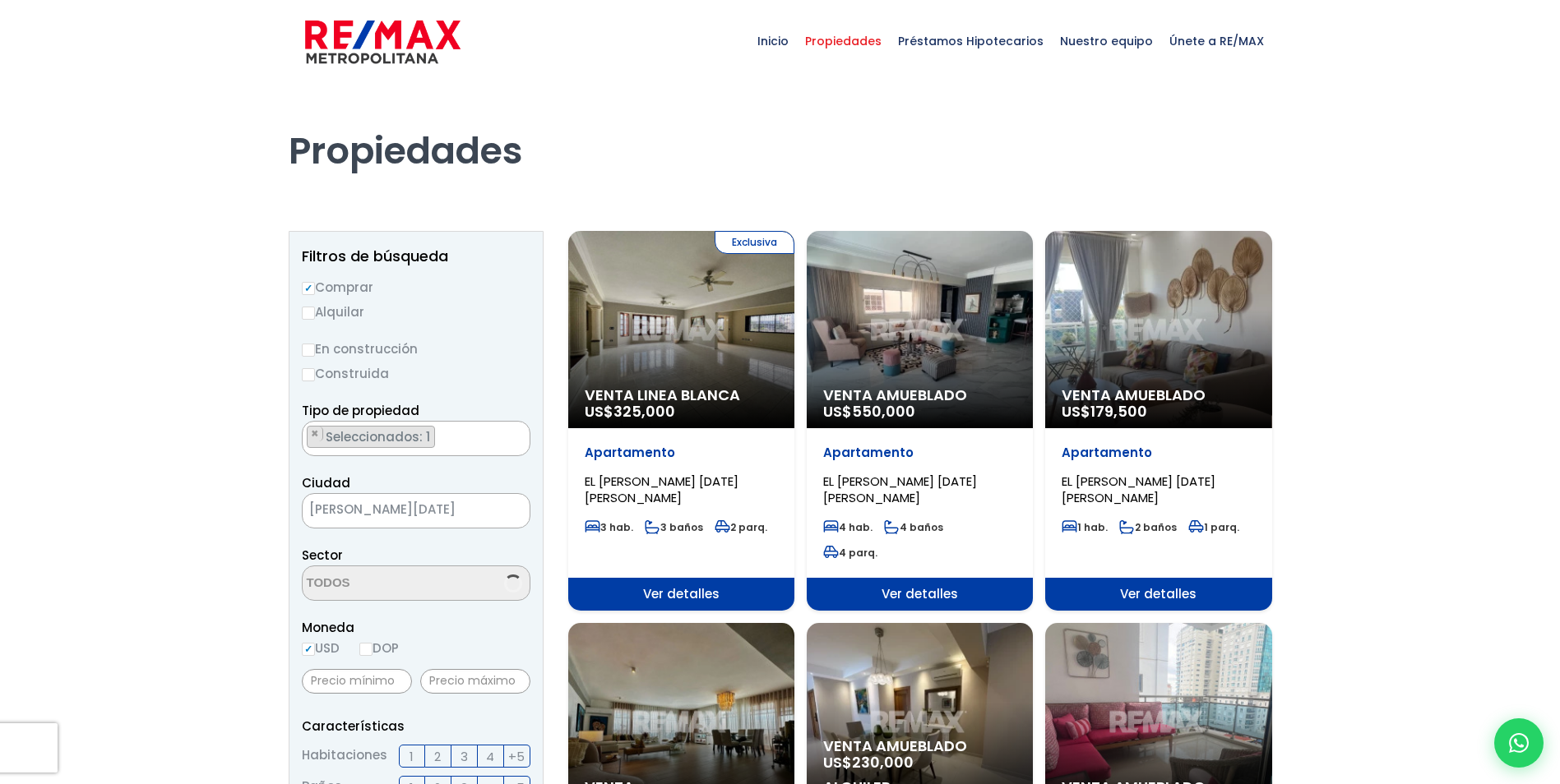
scroll to position [1247, 0]
select select "181"
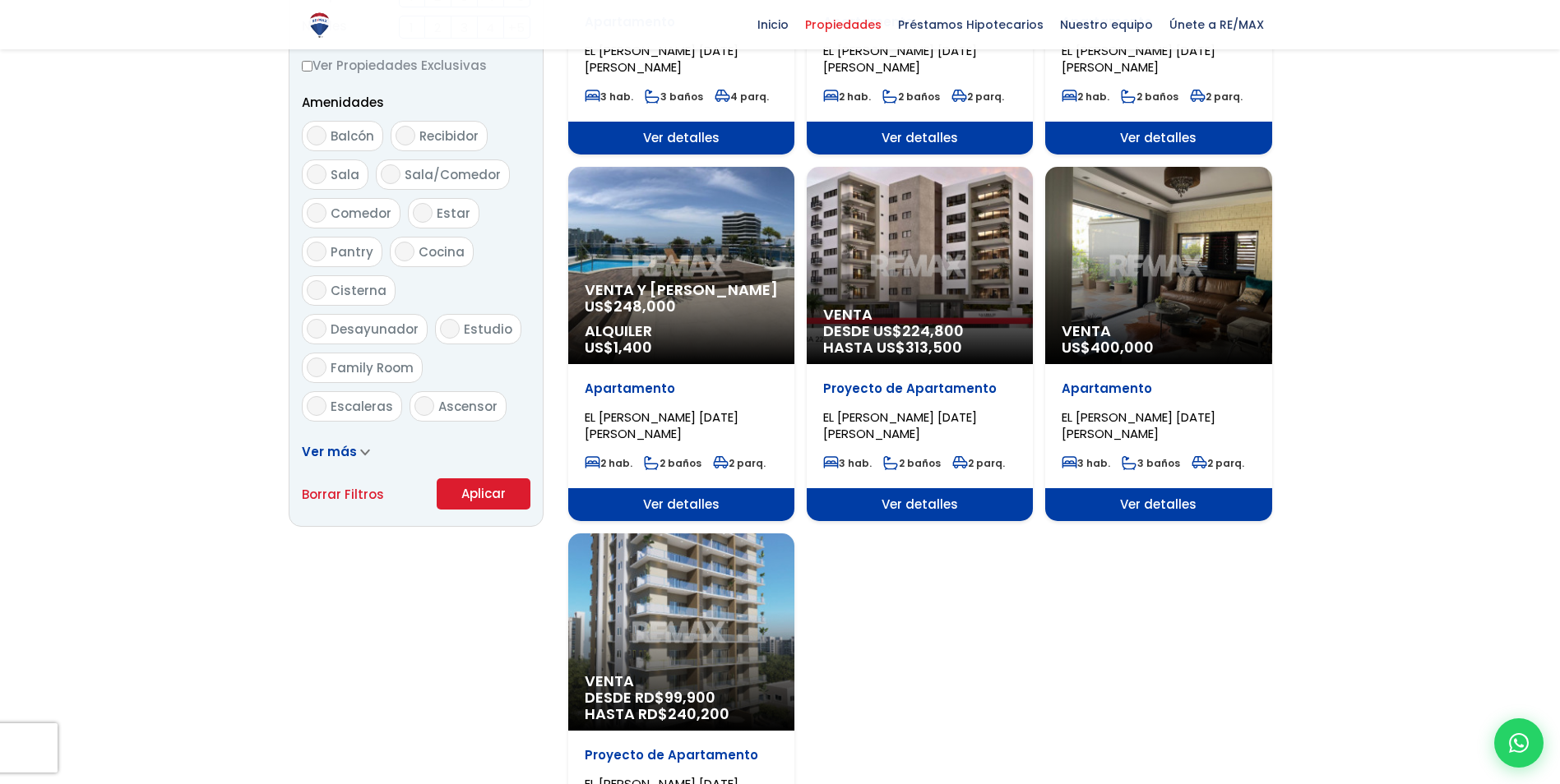
scroll to position [493, 0]
